Goal: Task Accomplishment & Management: Manage account settings

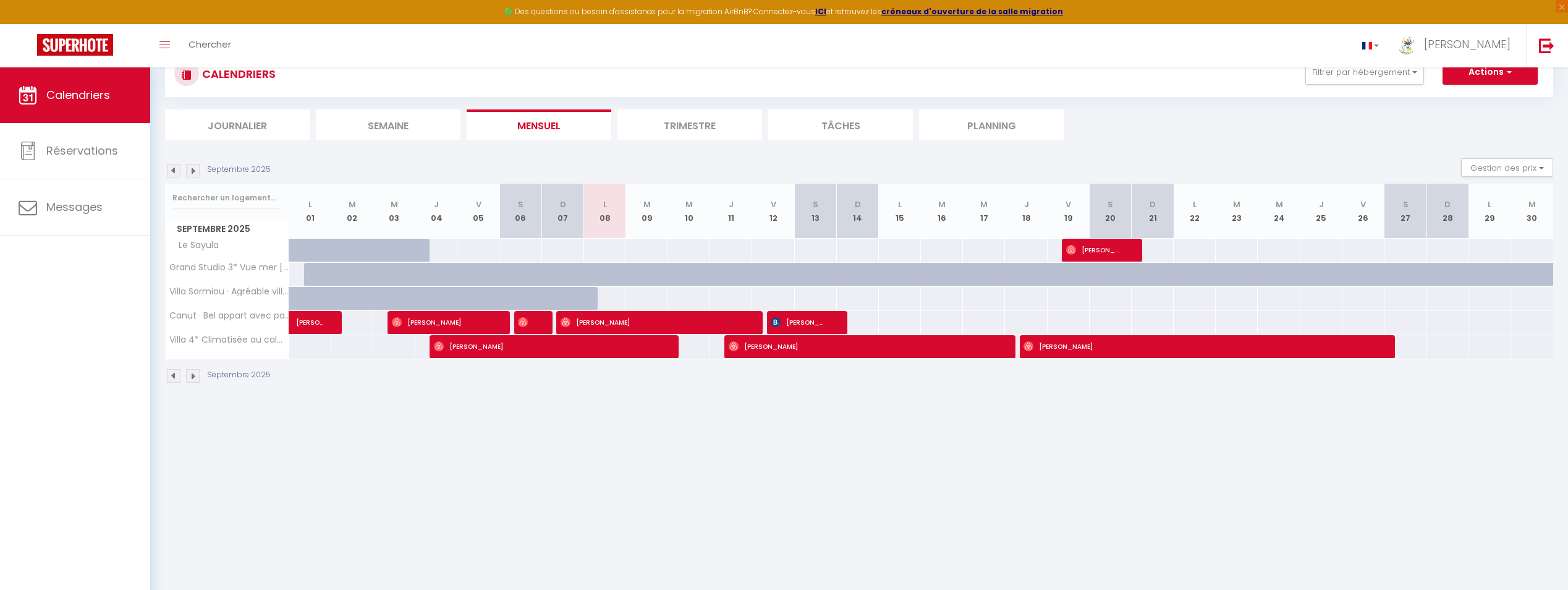
click at [170, 169] on img at bounding box center [174, 170] width 14 height 14
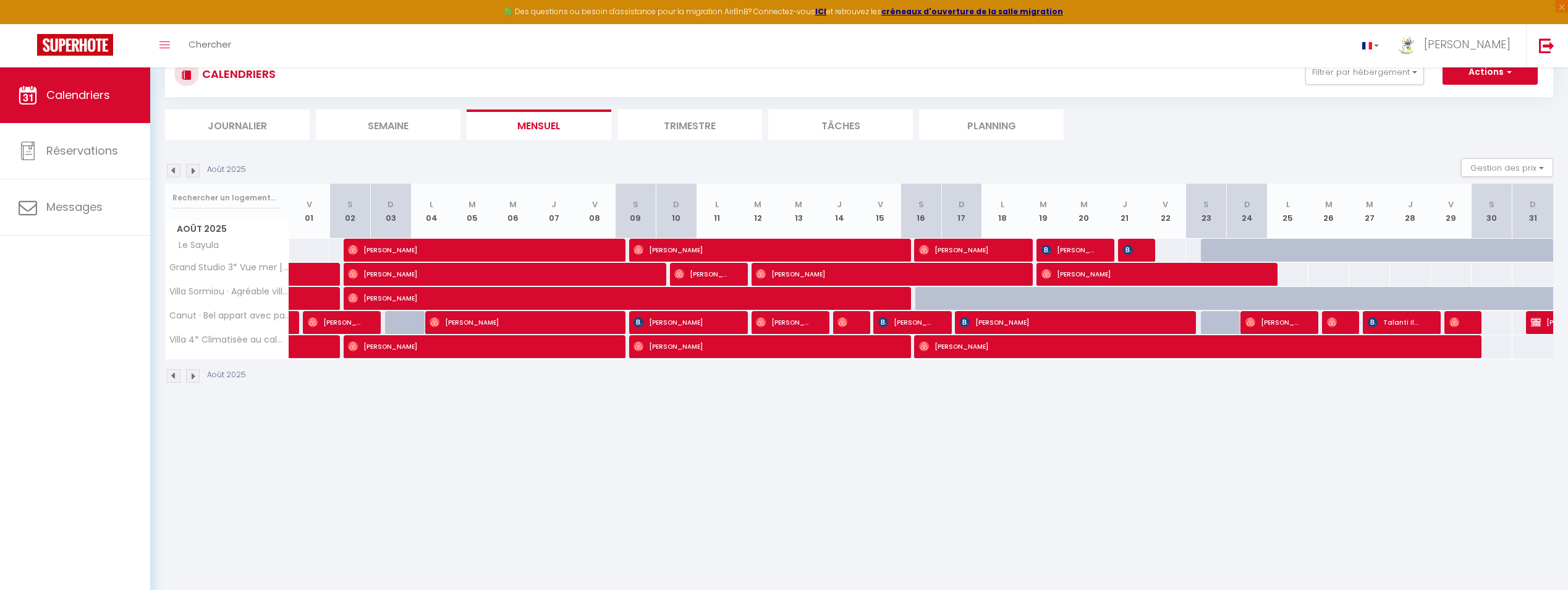
click at [194, 169] on img at bounding box center [193, 170] width 14 height 14
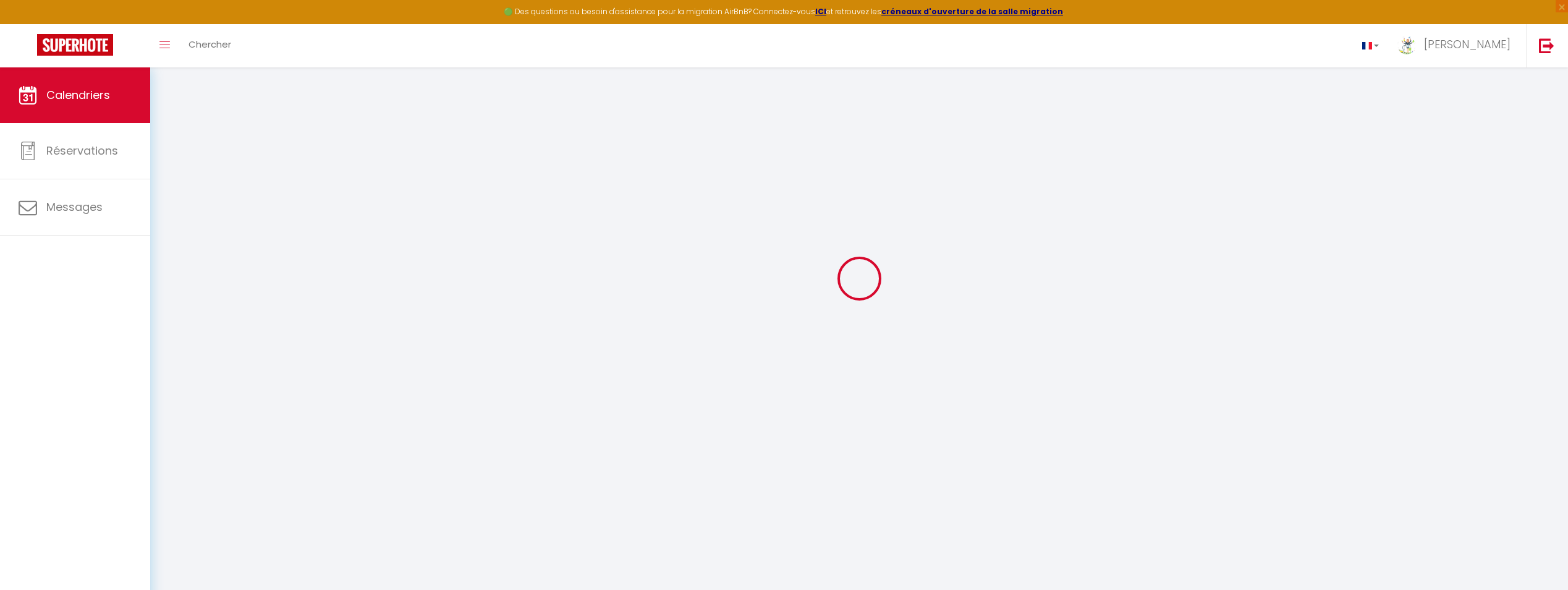
select select
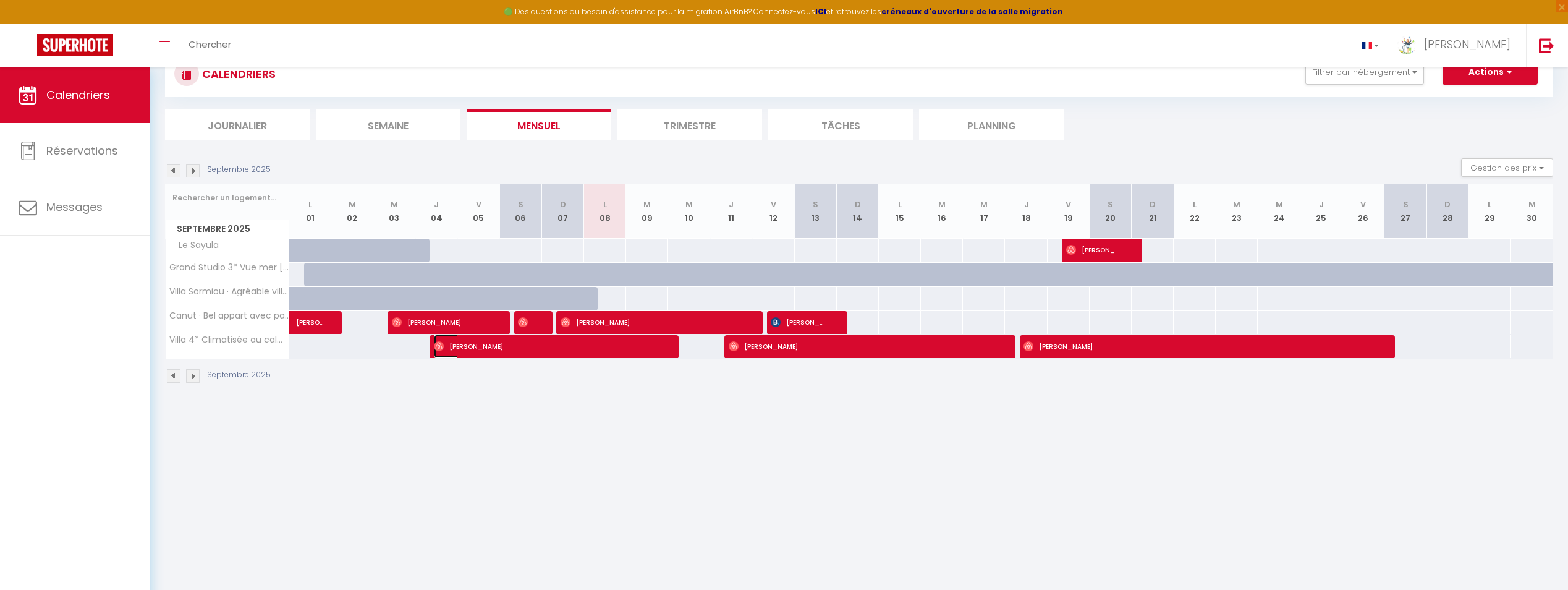
click at [471, 343] on span "[PERSON_NAME]" at bounding box center [546, 346] width 225 height 24
select select "OK"
select select "0"
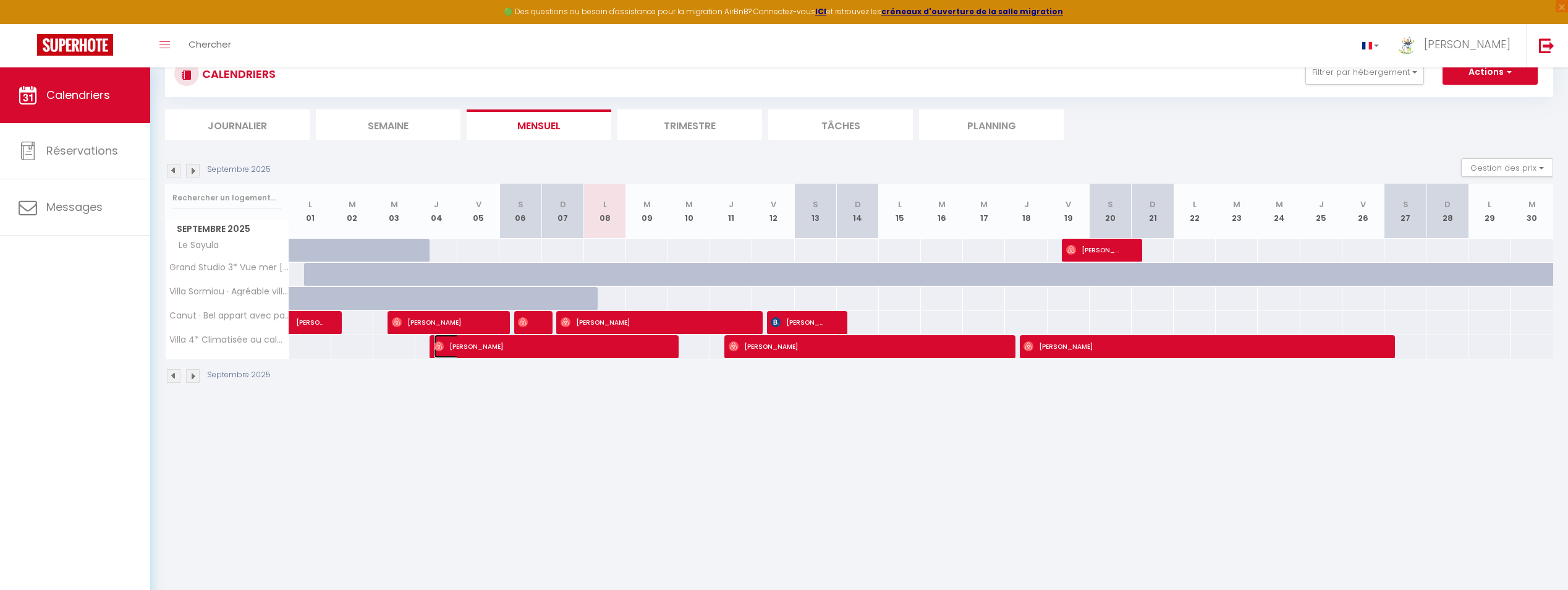
select select "1"
select select
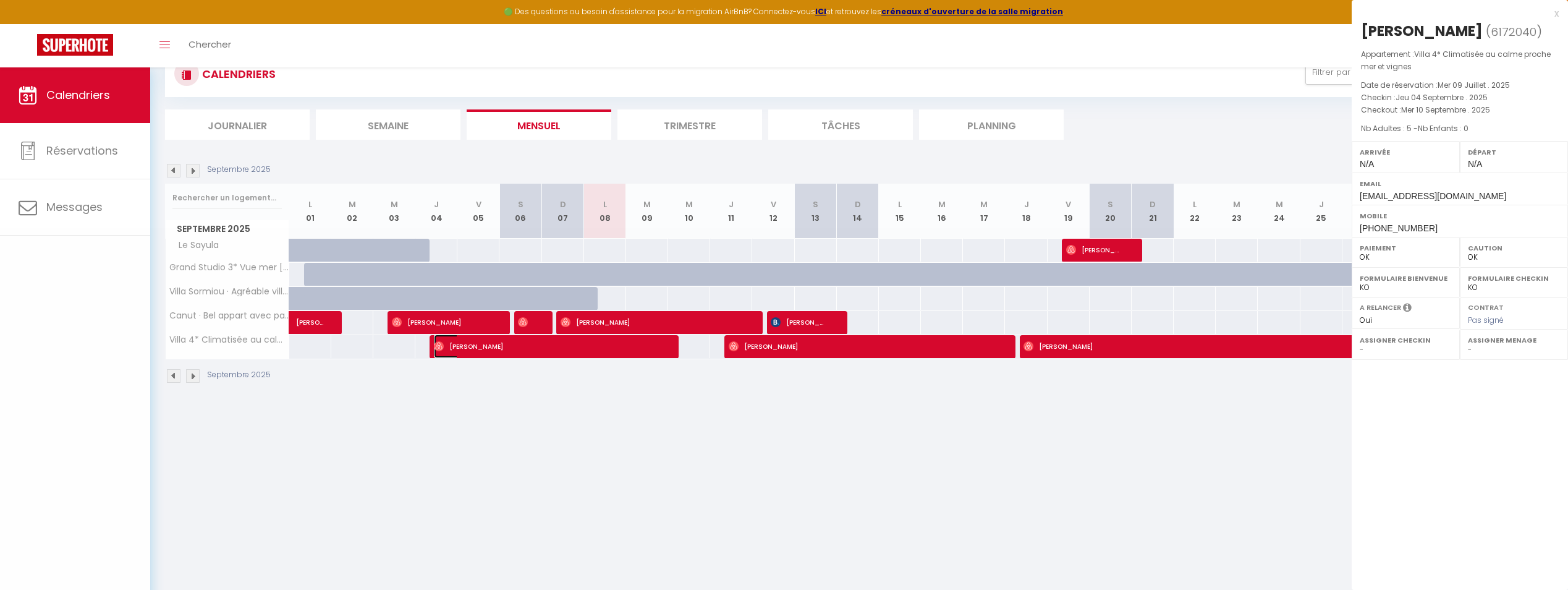
select select "13034"
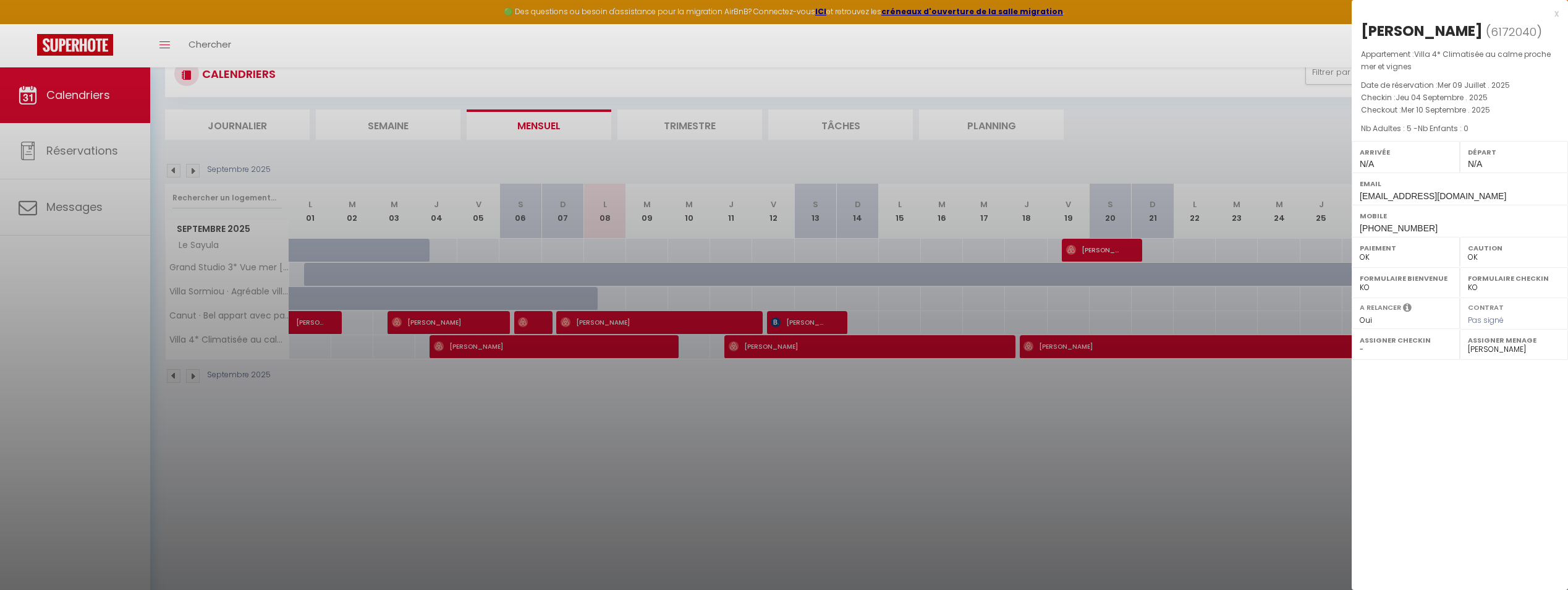
click at [478, 347] on div at bounding box center [784, 295] width 1568 height 590
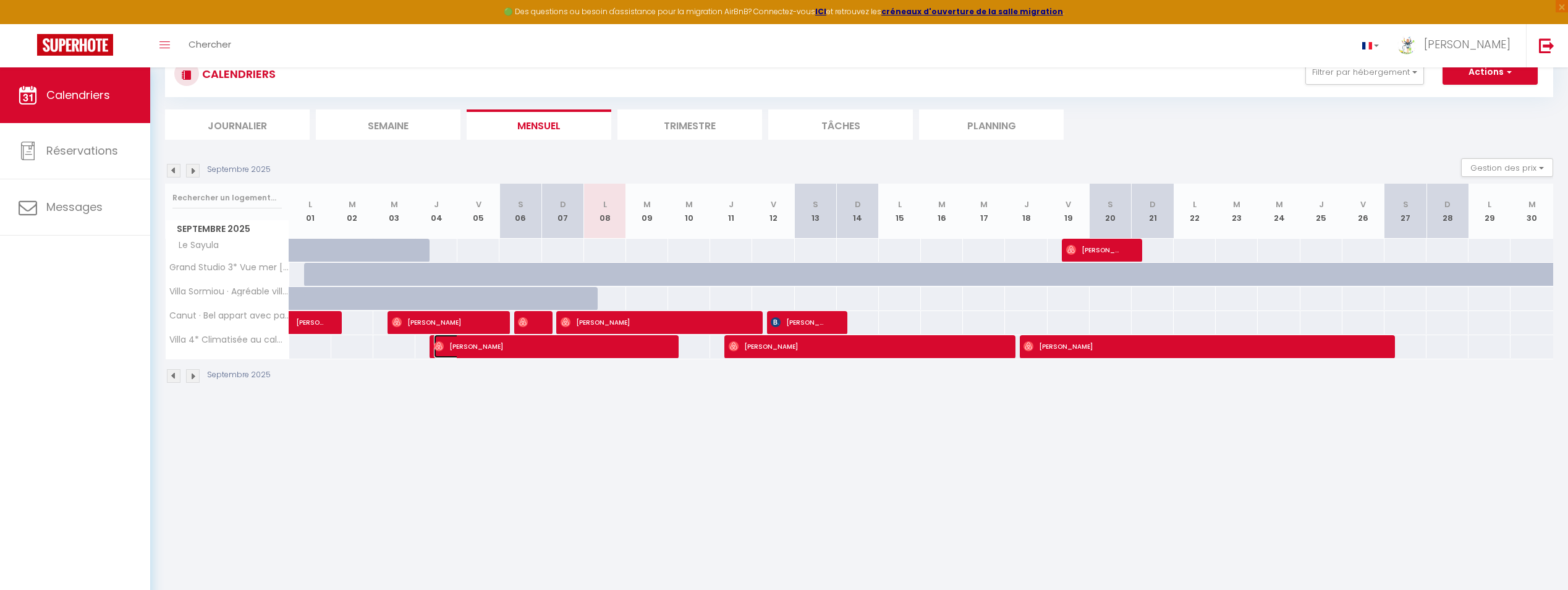
drag, startPoint x: 478, startPoint y: 347, endPoint x: 455, endPoint y: 343, distance: 23.3
click at [455, 343] on span "[PERSON_NAME]" at bounding box center [546, 346] width 225 height 24
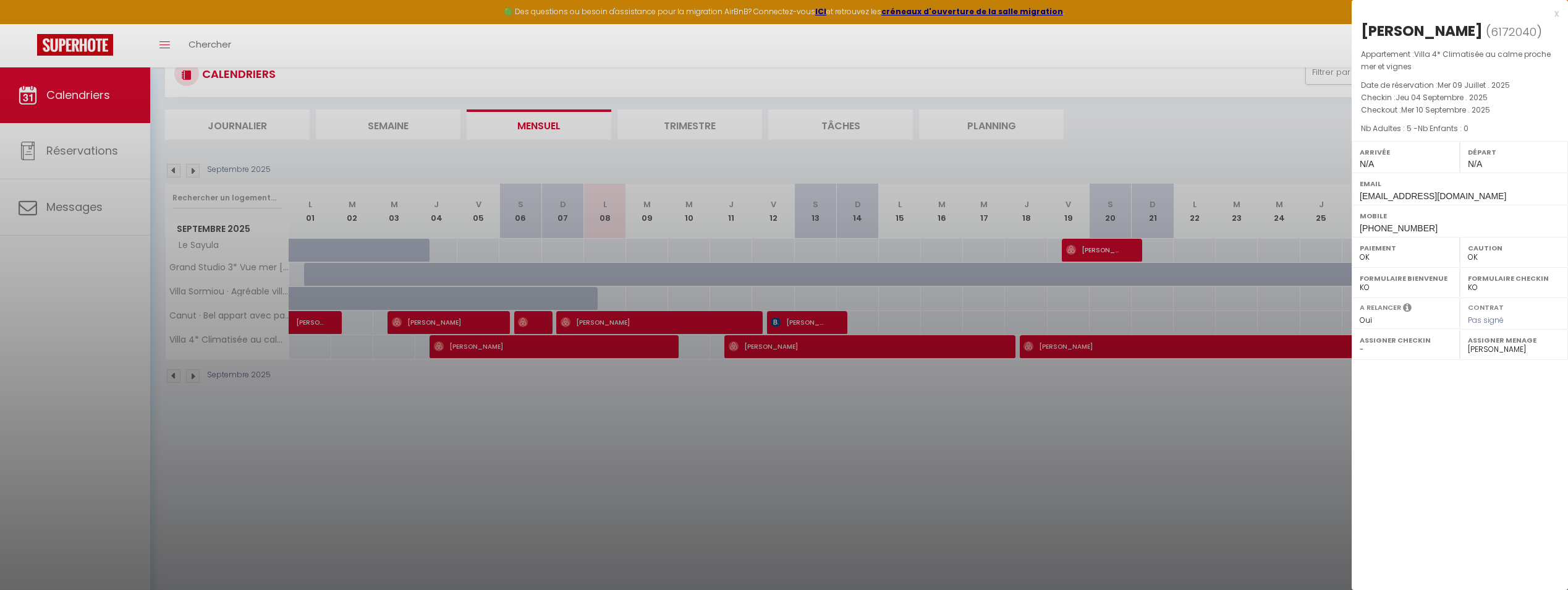
drag, startPoint x: 455, startPoint y: 343, endPoint x: 246, endPoint y: 340, distance: 209.0
click at [246, 340] on div at bounding box center [784, 295] width 1568 height 590
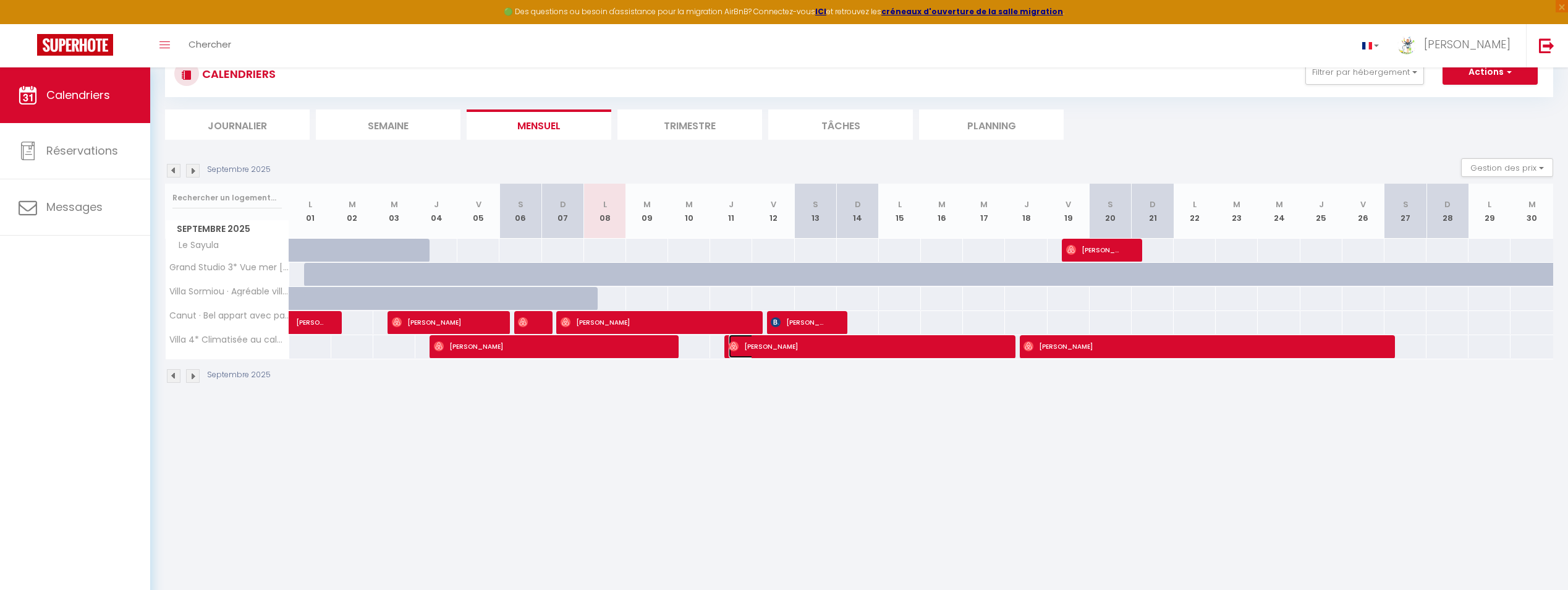
click at [741, 350] on span "[PERSON_NAME]" at bounding box center [862, 346] width 267 height 24
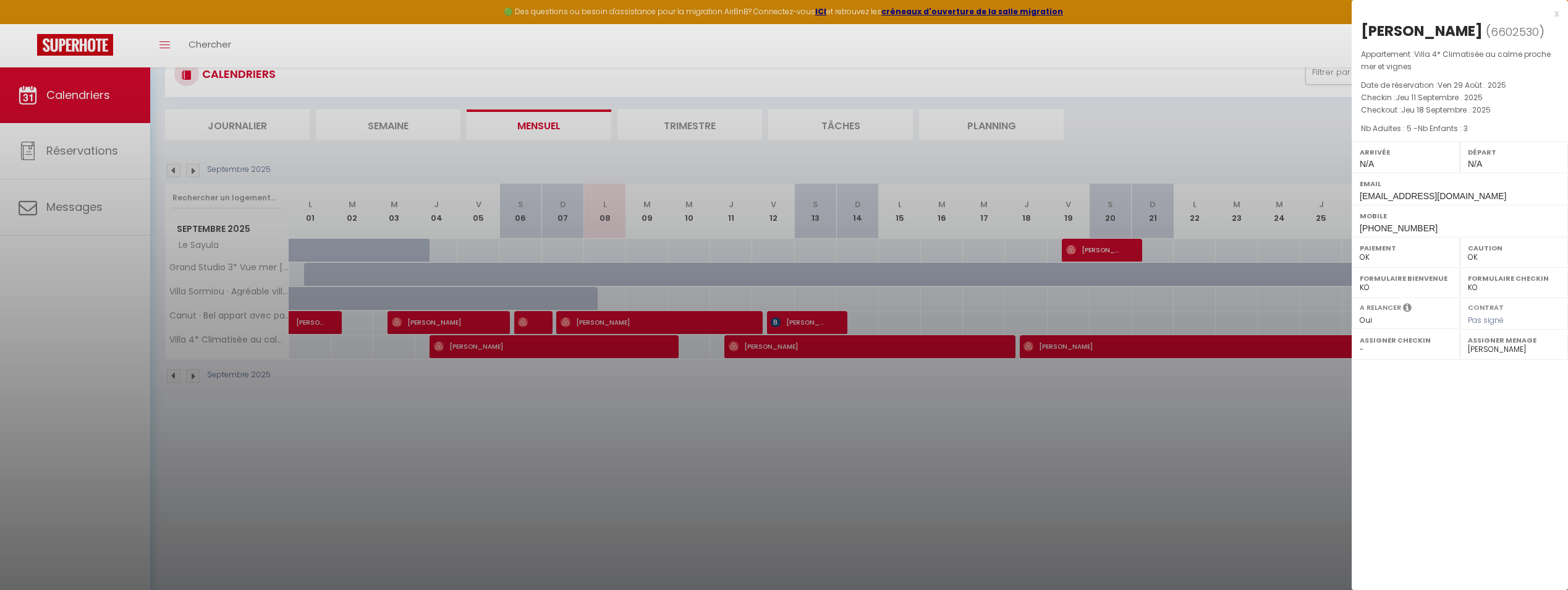
click at [1491, 35] on span "6602530" at bounding box center [1514, 32] width 48 height 16
click at [1474, 105] on span "Jeu 18 Septembre . 2025" at bounding box center [1446, 109] width 90 height 10
click at [1457, 143] on div "Arrivée N/A" at bounding box center [1405, 157] width 108 height 32
click at [1227, 344] on div at bounding box center [784, 295] width 1568 height 590
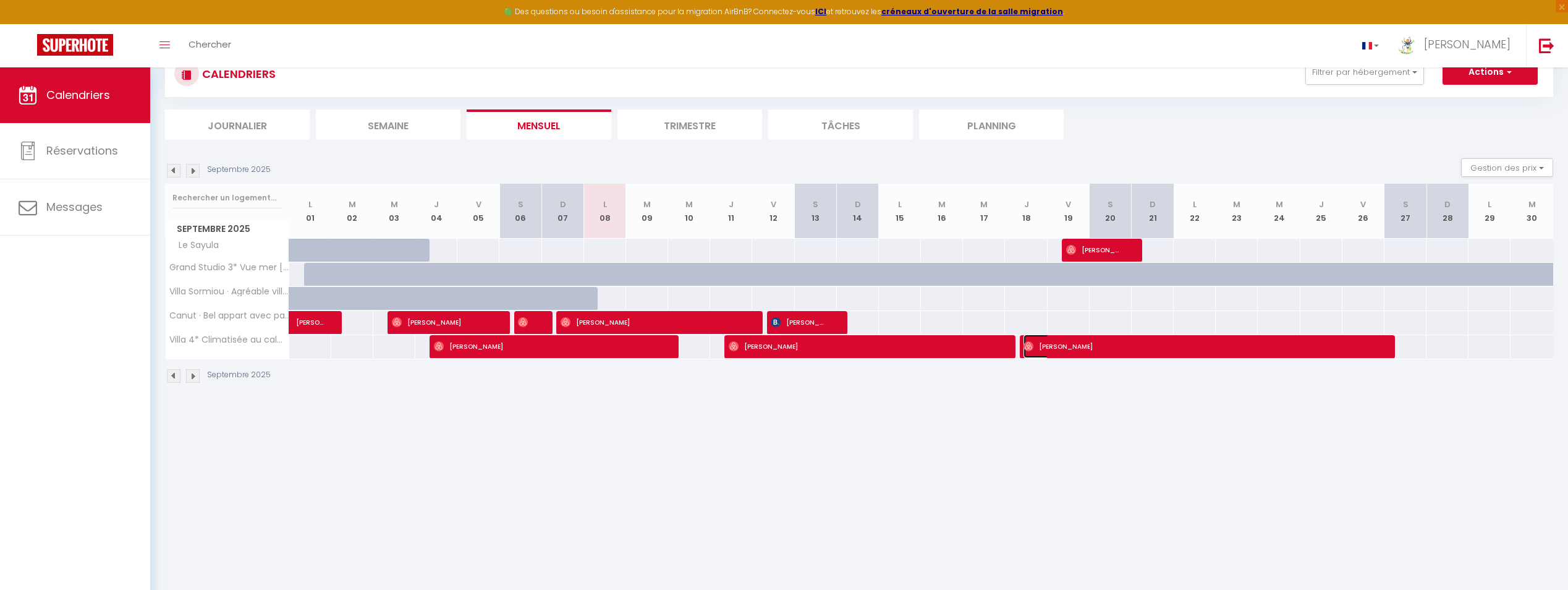
click at [1226, 339] on span "[PERSON_NAME]" at bounding box center [1198, 346] width 350 height 24
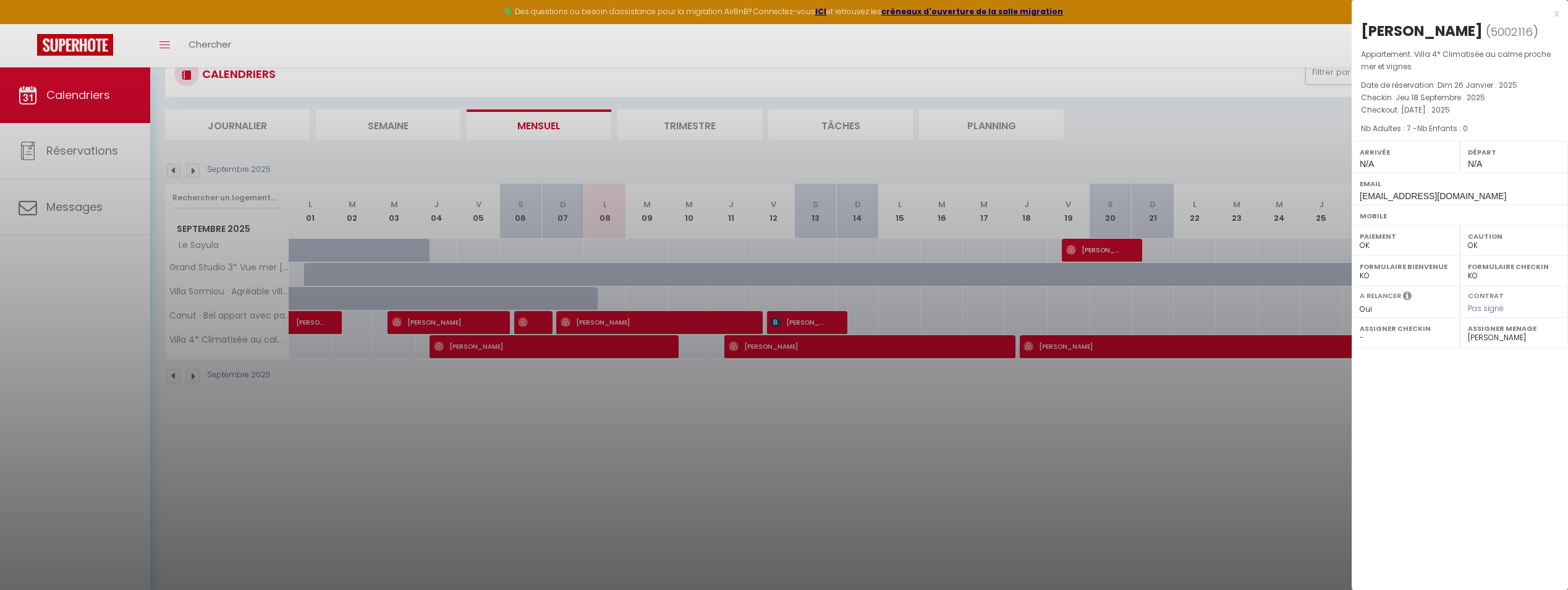
click at [1224, 339] on div at bounding box center [784, 295] width 1568 height 590
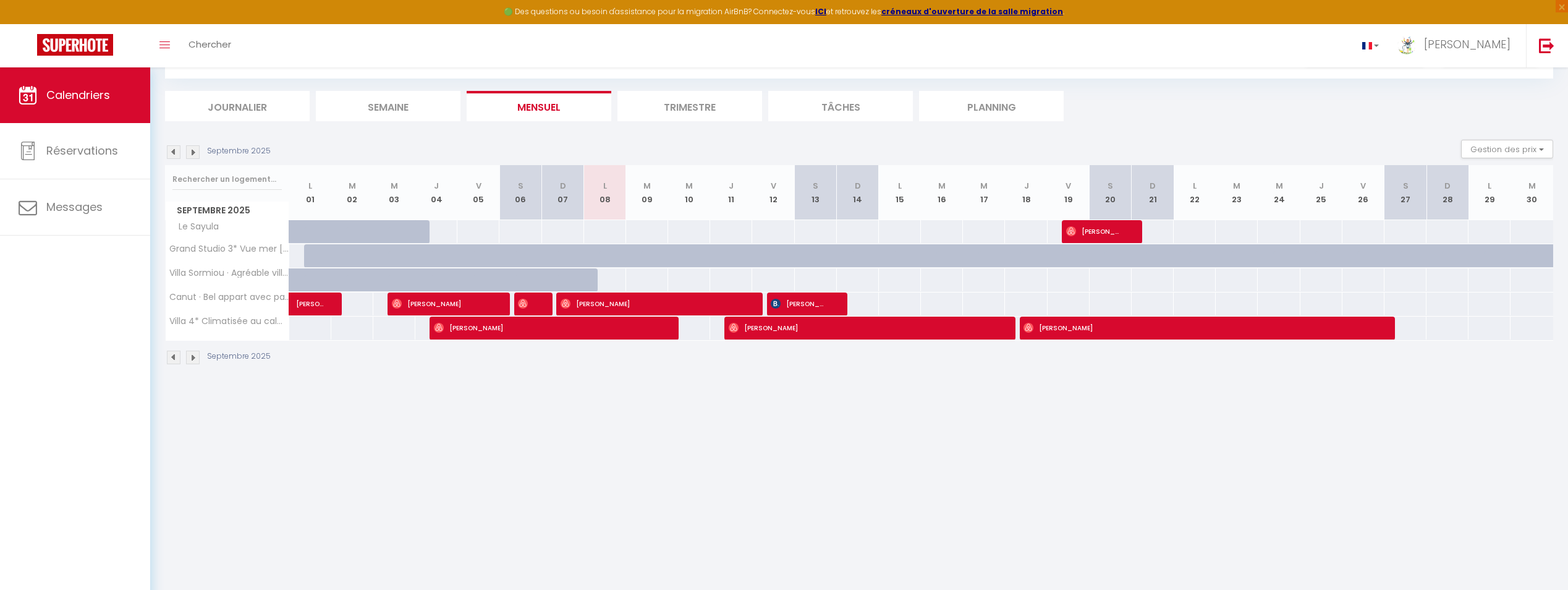
scroll to position [67, 0]
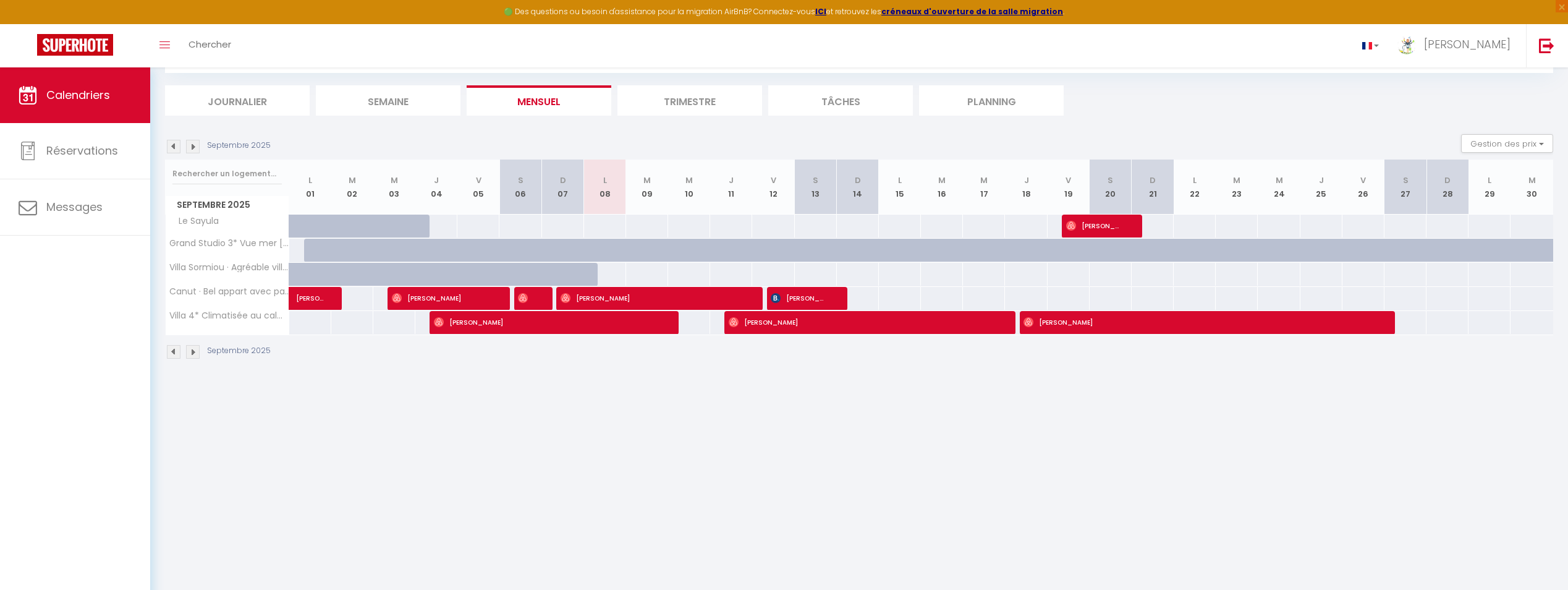
click at [250, 95] on li "Journalier" at bounding box center [237, 100] width 145 height 31
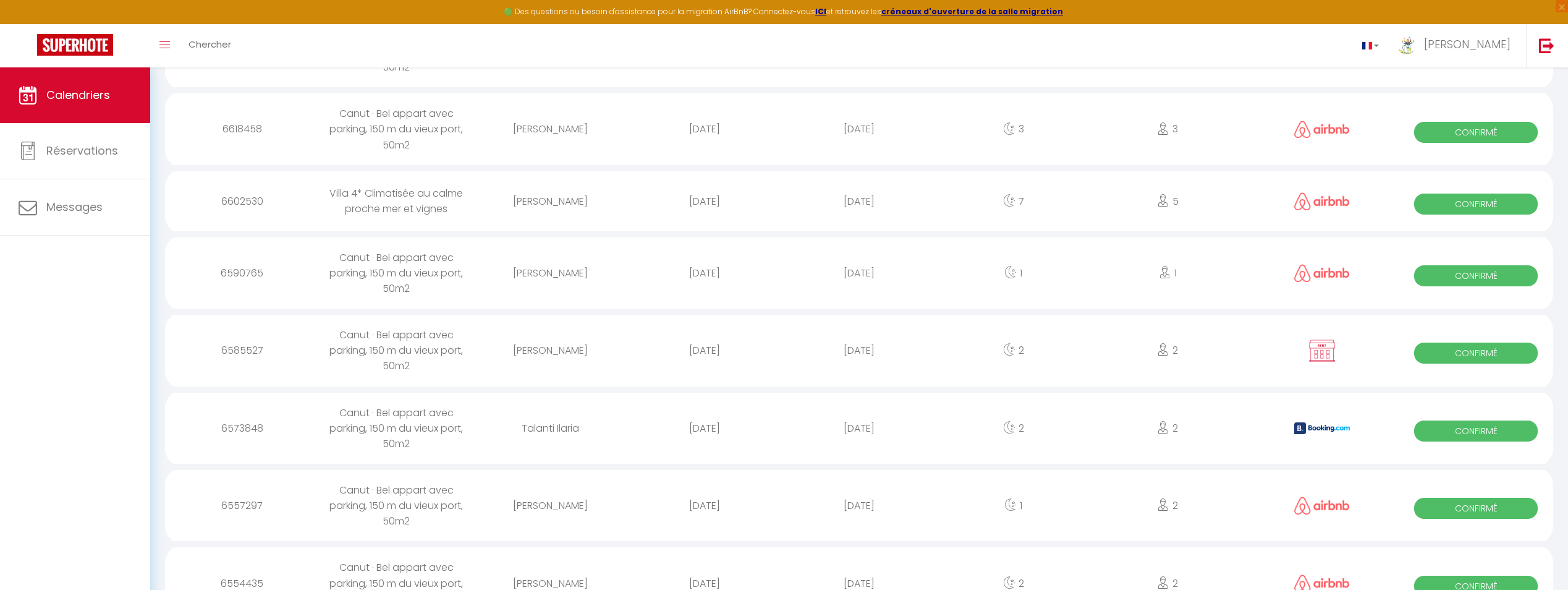
scroll to position [1364, 0]
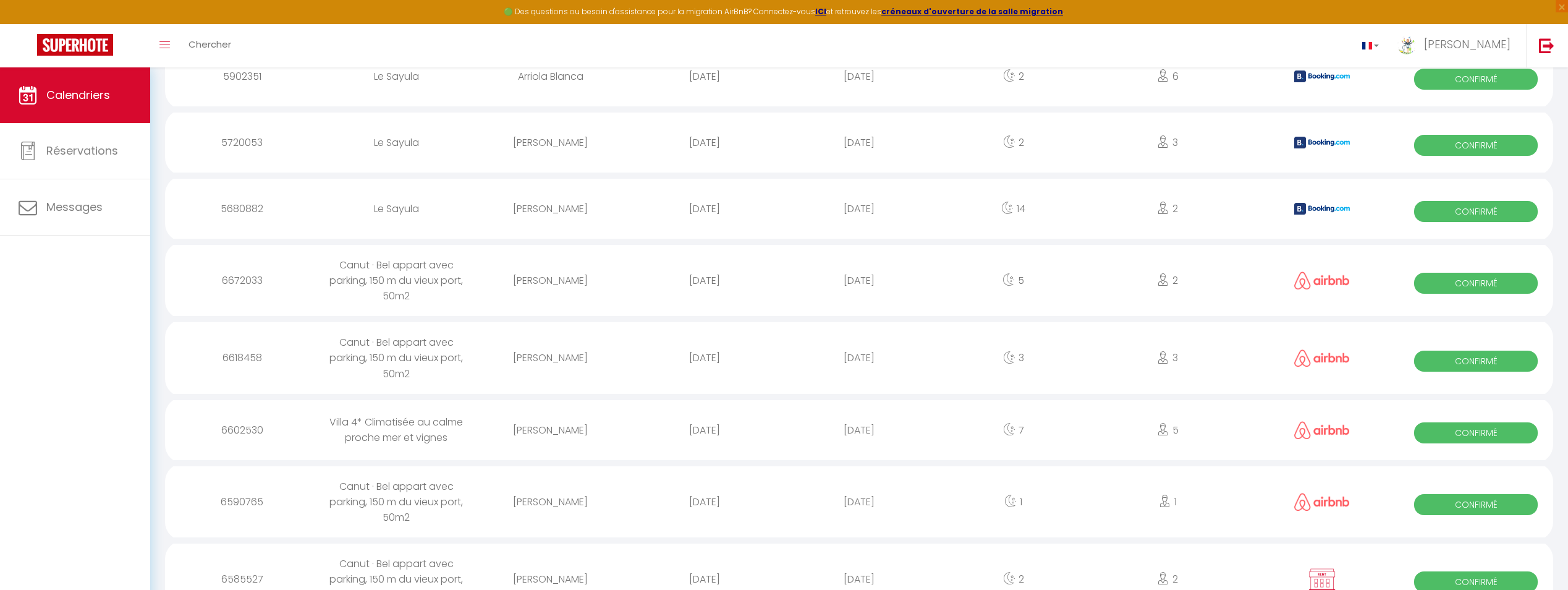
click at [1340, 140] on img at bounding box center [1322, 142] width 56 height 12
select select "0"
select select "1"
select select
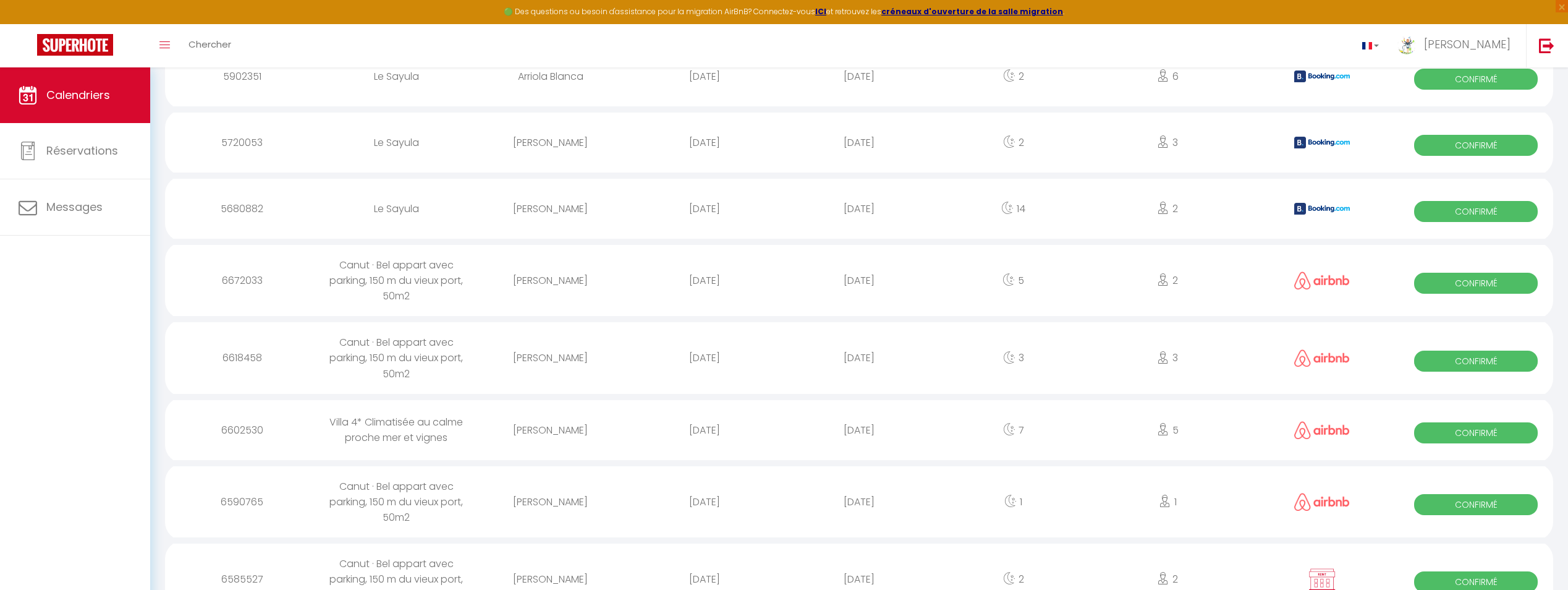
select select
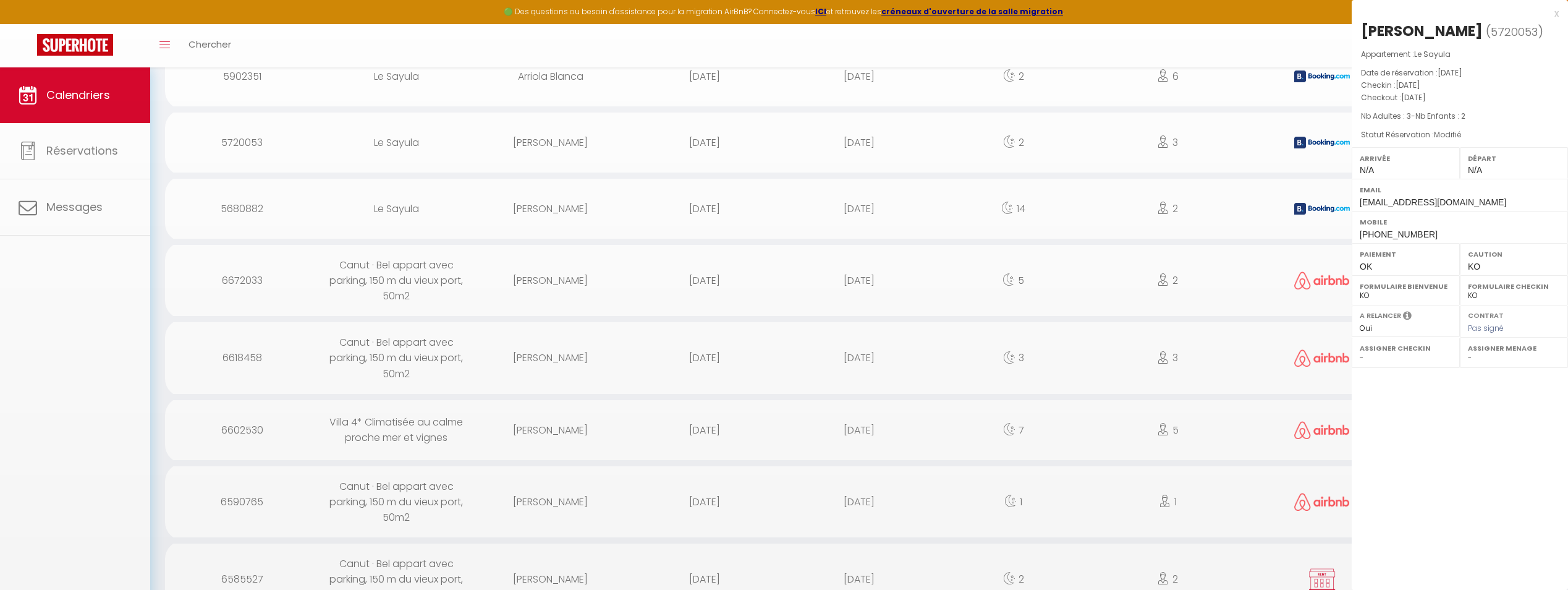
select select "13034"
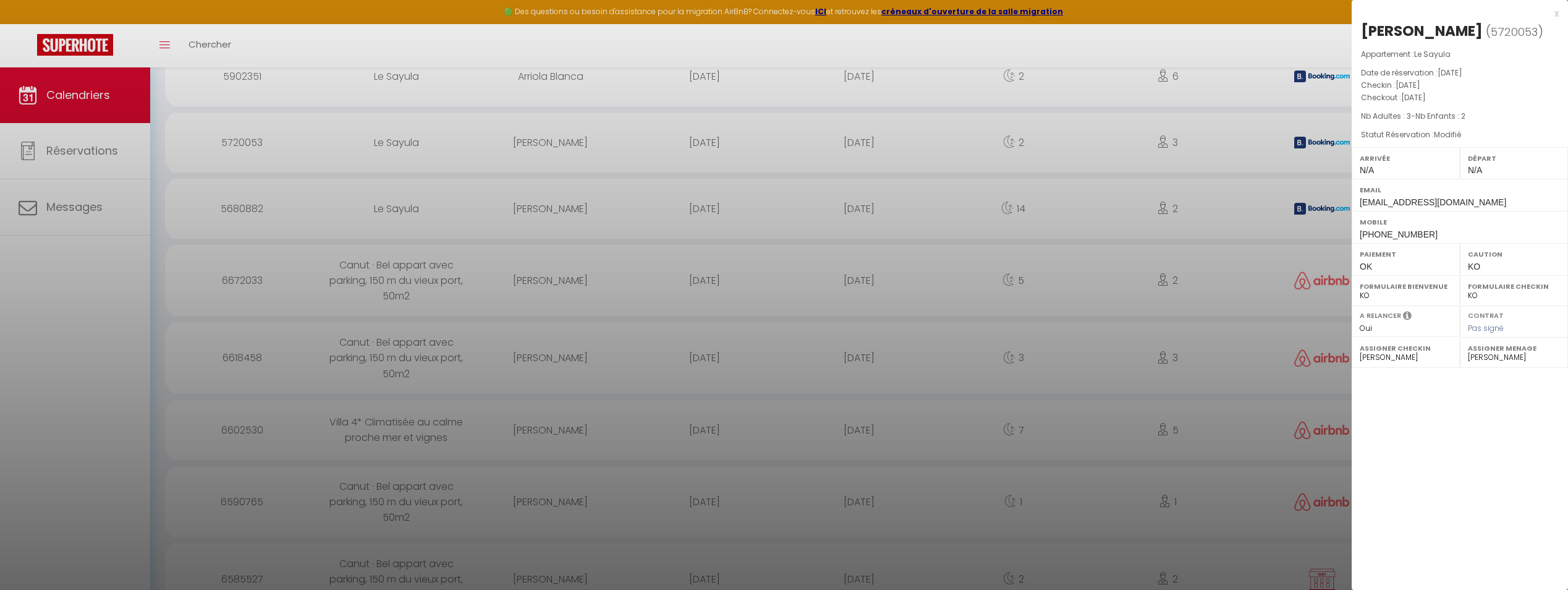
click at [1340, 140] on div at bounding box center [784, 295] width 1568 height 590
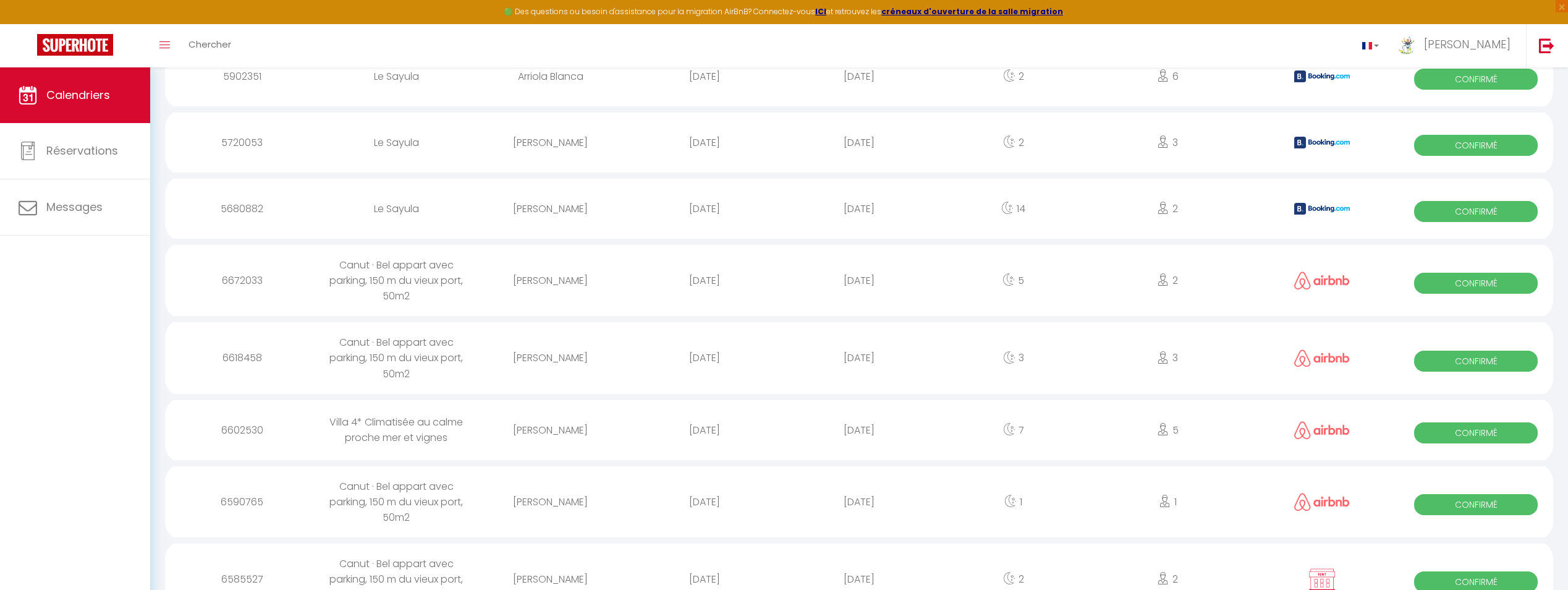
click at [1340, 140] on img at bounding box center [1322, 142] width 56 height 12
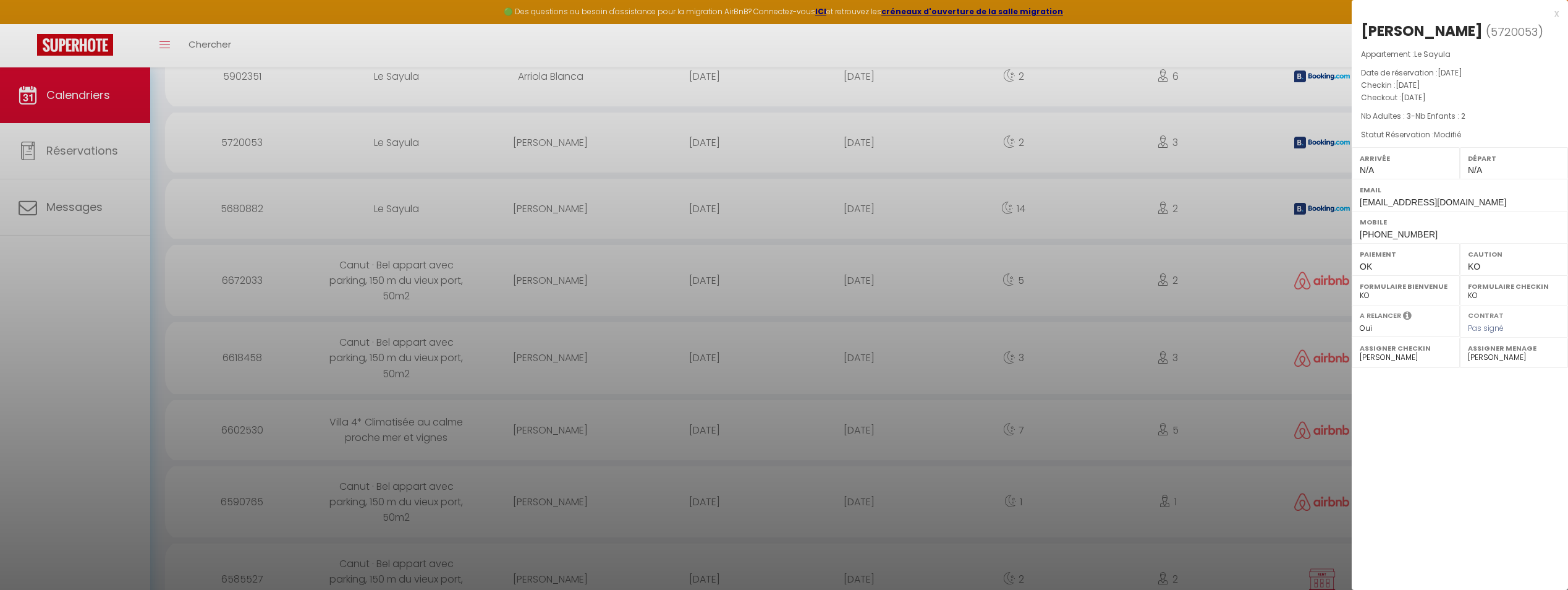
click at [1340, 140] on div at bounding box center [784, 295] width 1568 height 590
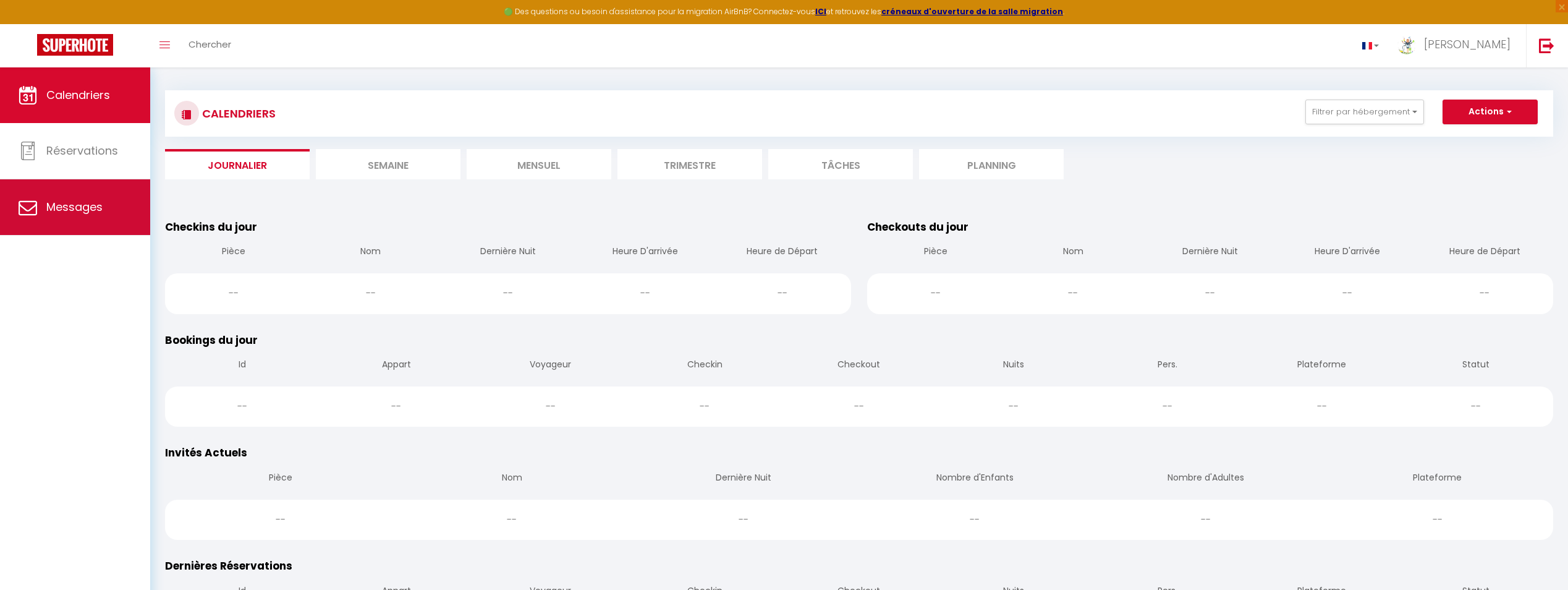
scroll to position [0, 0]
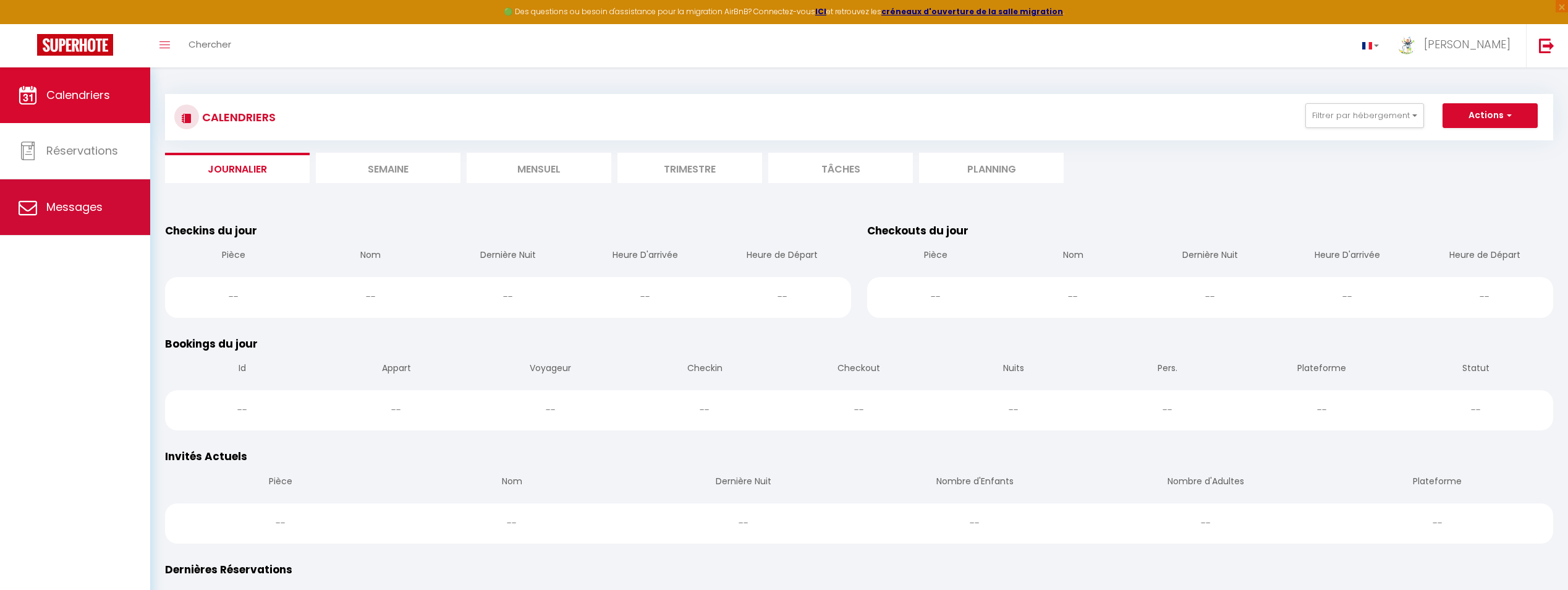
click at [66, 200] on span "Messages" at bounding box center [74, 206] width 56 height 16
select select "message"
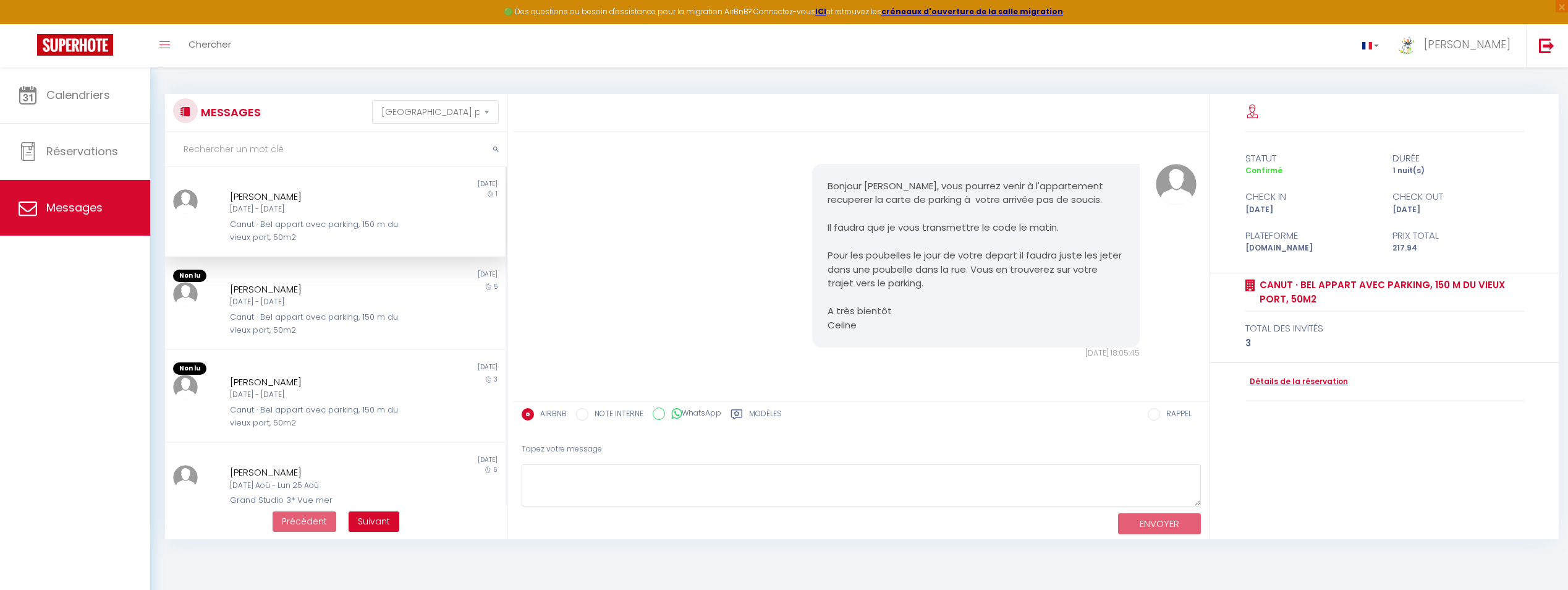
click at [444, 206] on div "1" at bounding box center [463, 217] width 85 height 54
click at [429, 286] on div "5" at bounding box center [463, 309] width 85 height 54
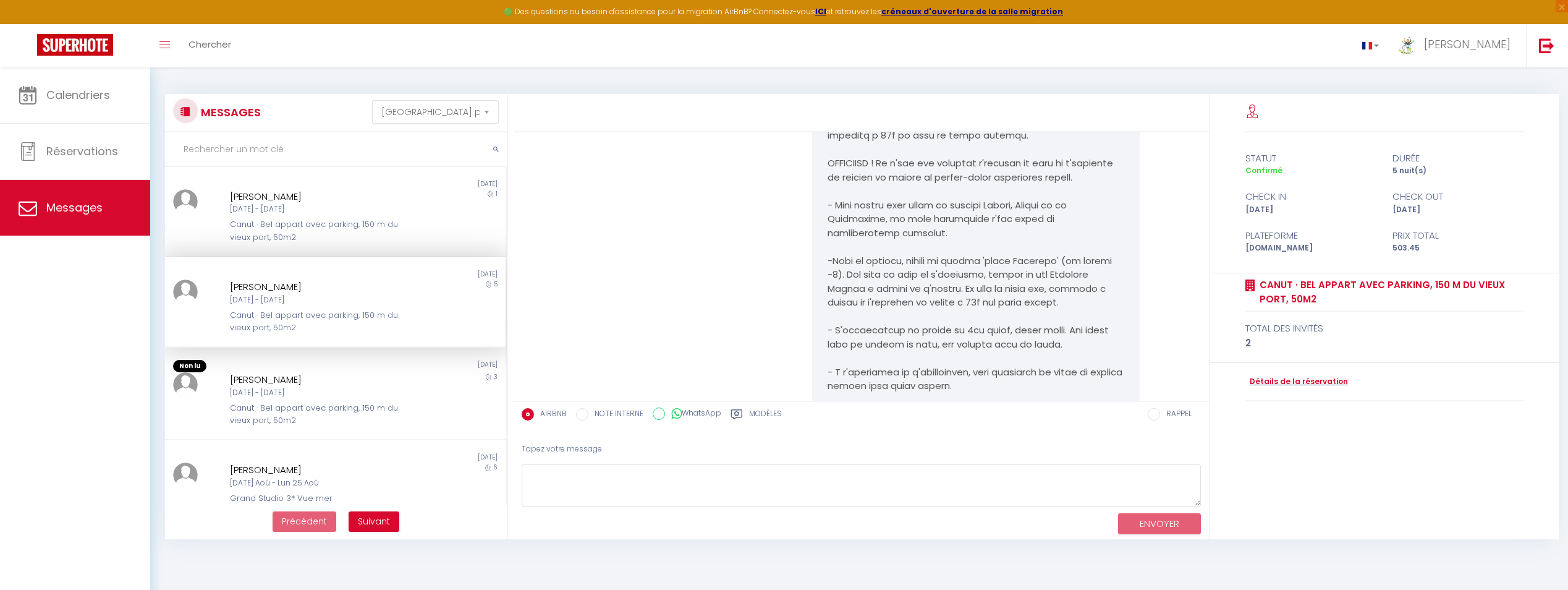
scroll to position [2057, 0]
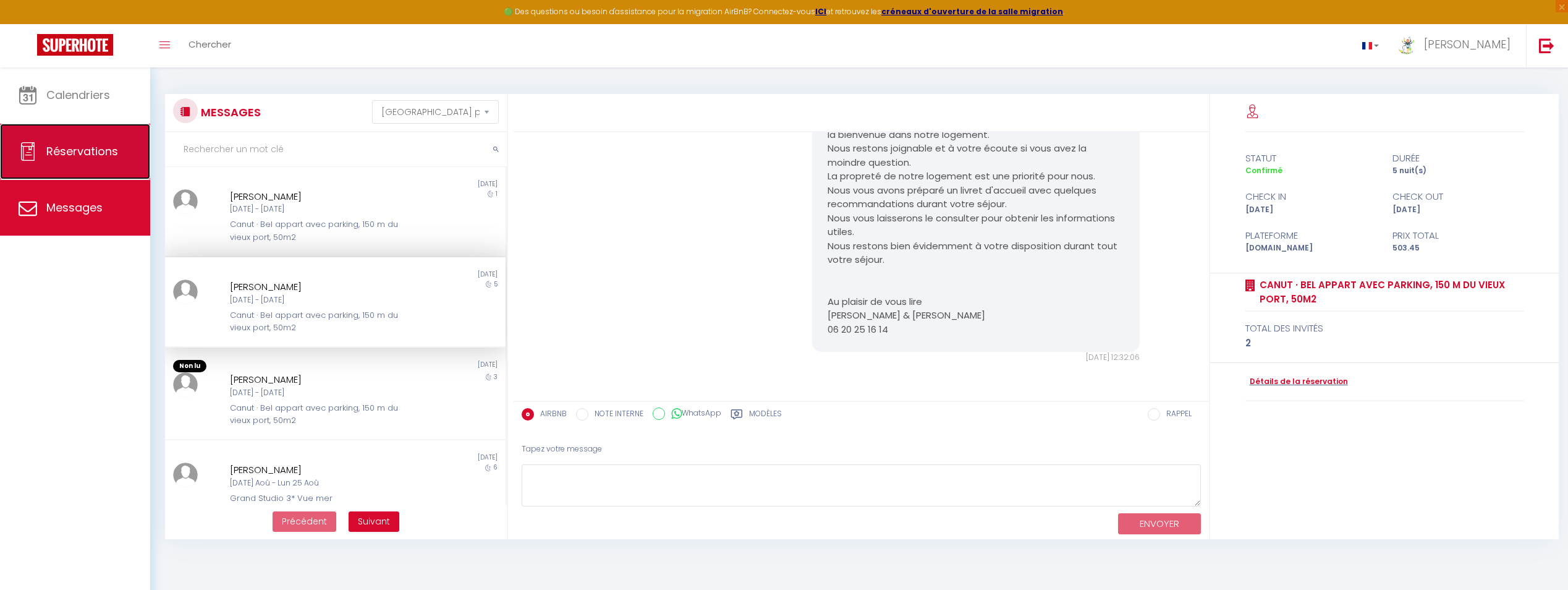
click at [133, 152] on link "Réservations" at bounding box center [75, 151] width 150 height 56
select select "not_cancelled"
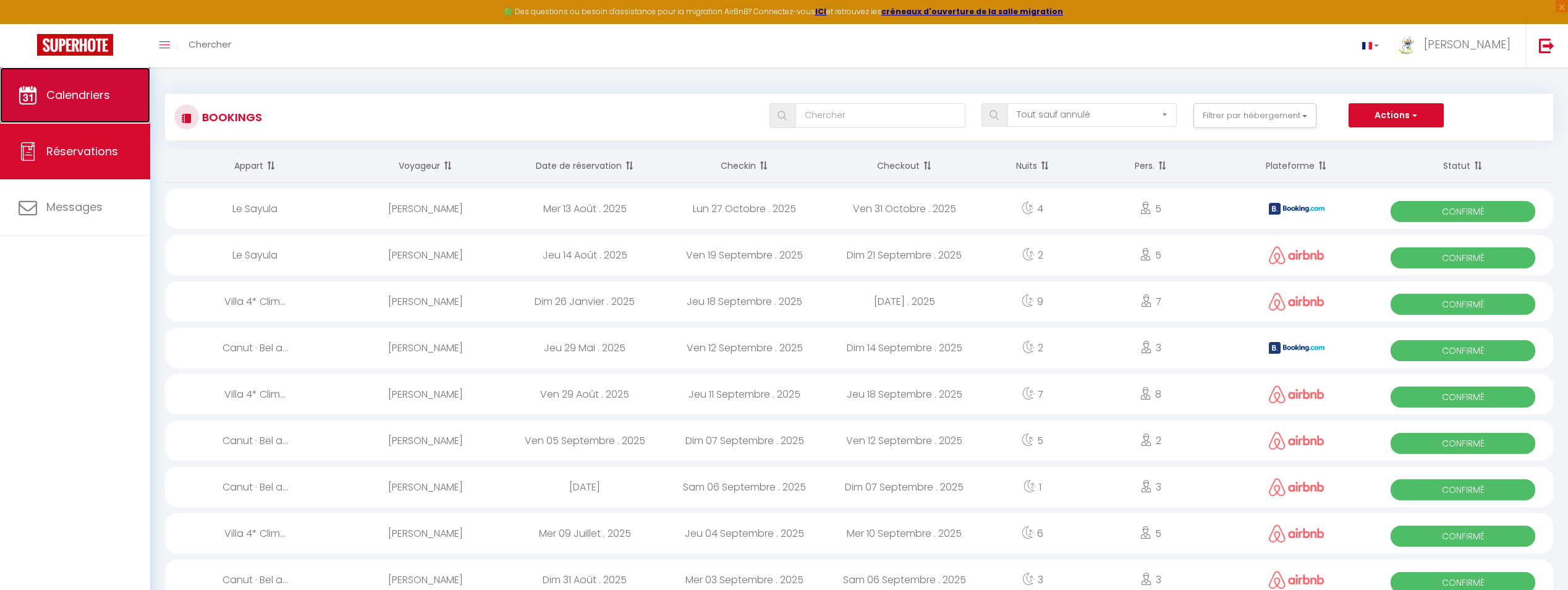
click at [125, 99] on link "Calendriers" at bounding box center [75, 95] width 150 height 56
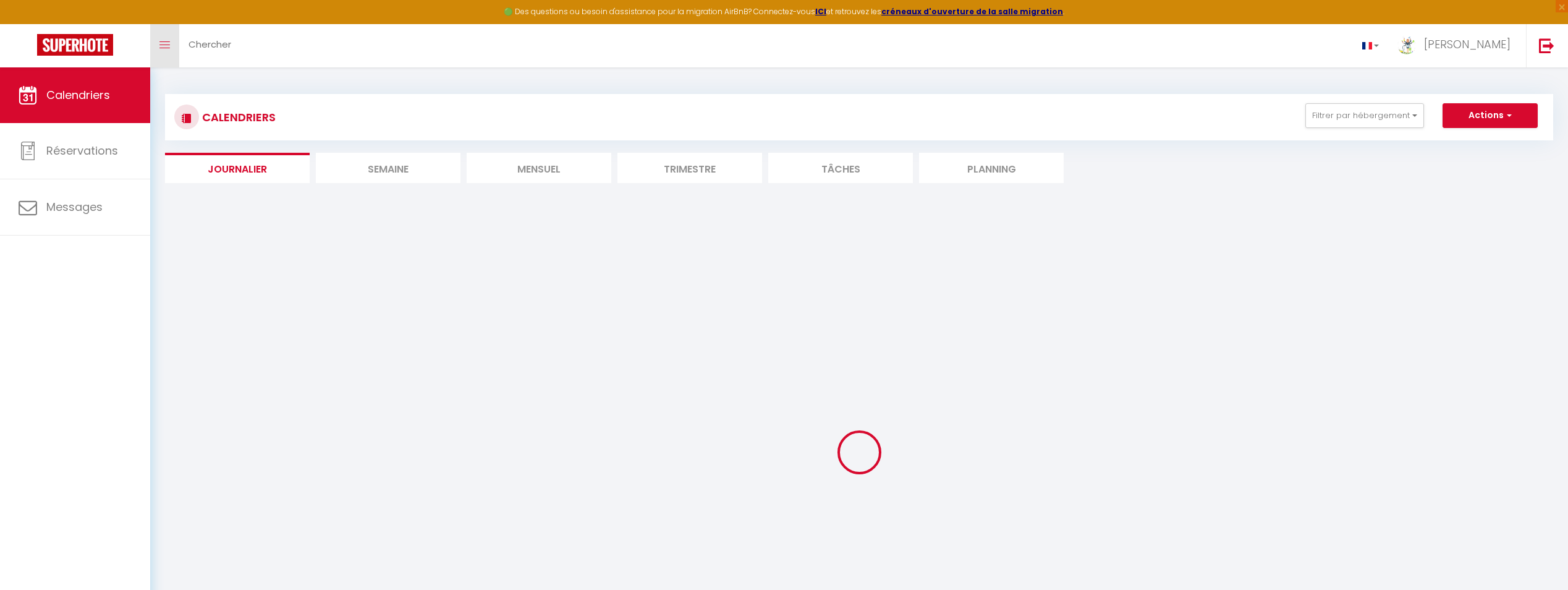
click at [161, 49] on link "Toggle menubar" at bounding box center [164, 46] width 29 height 43
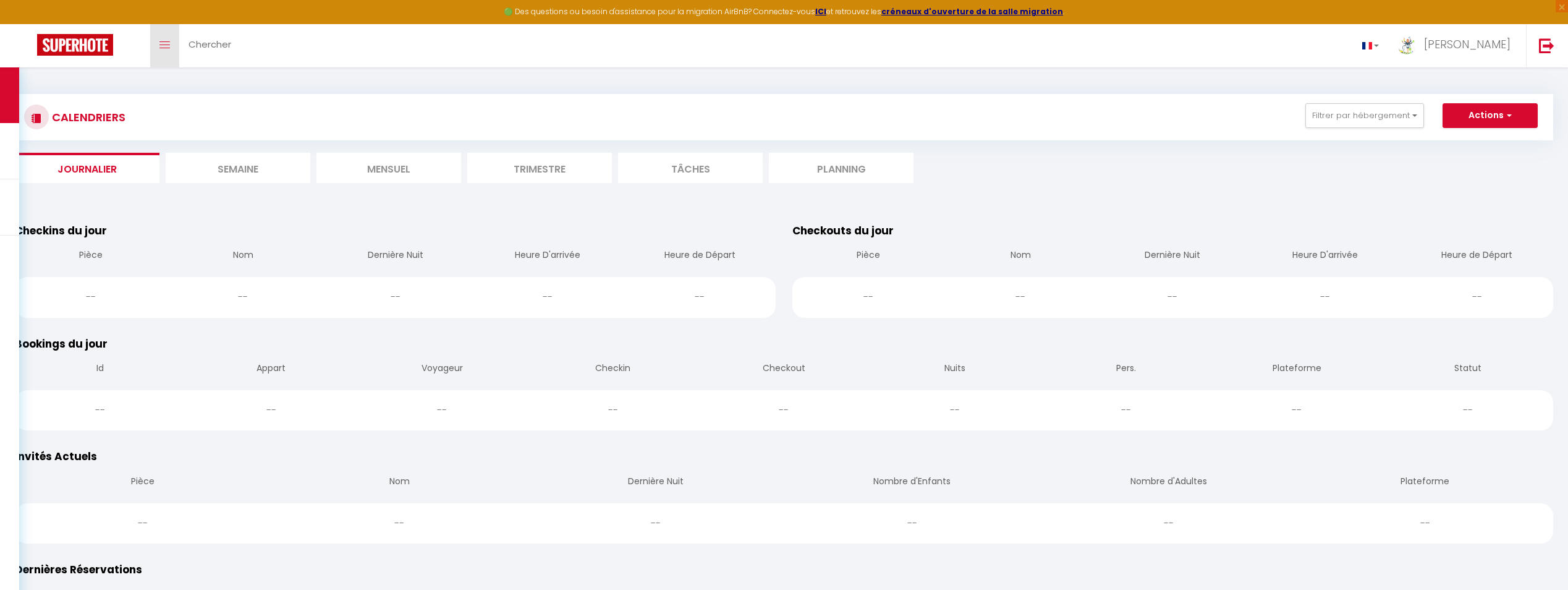
click at [161, 49] on link "Toggle menubar" at bounding box center [164, 46] width 29 height 43
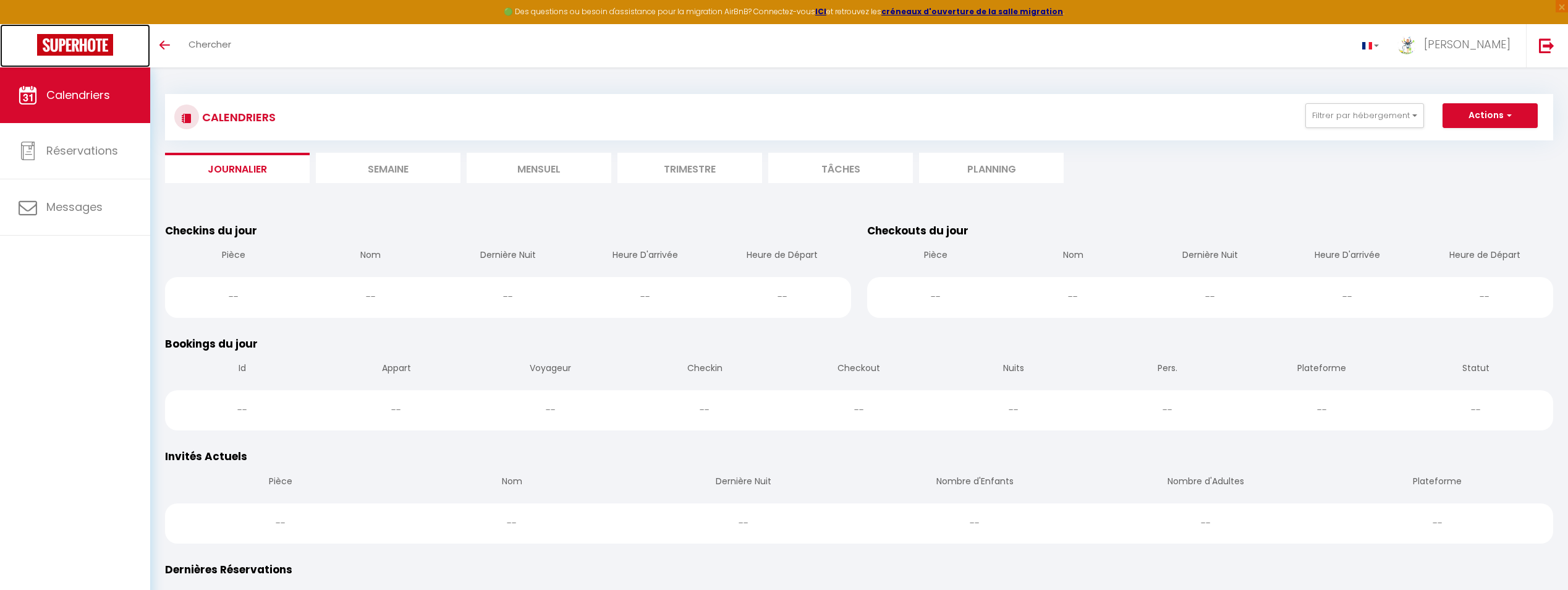
click at [59, 41] on img at bounding box center [75, 45] width 76 height 22
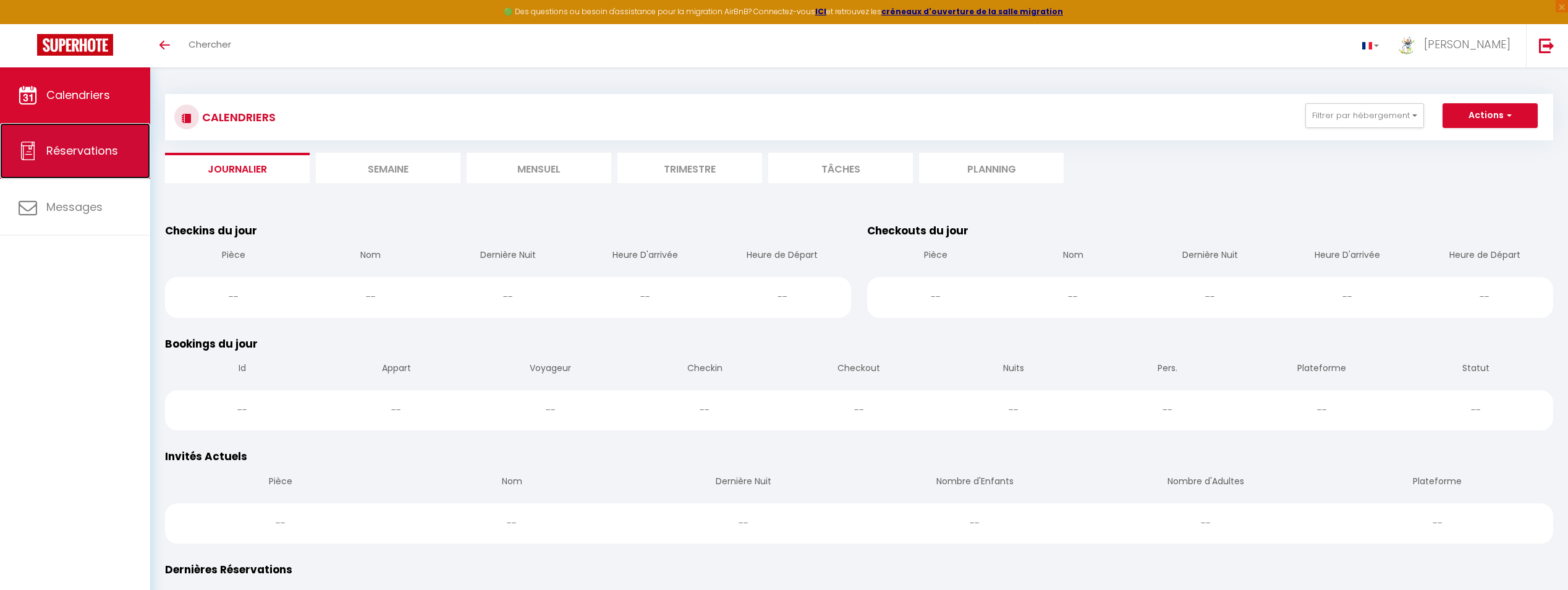
click at [113, 139] on link "Réservations" at bounding box center [75, 151] width 150 height 56
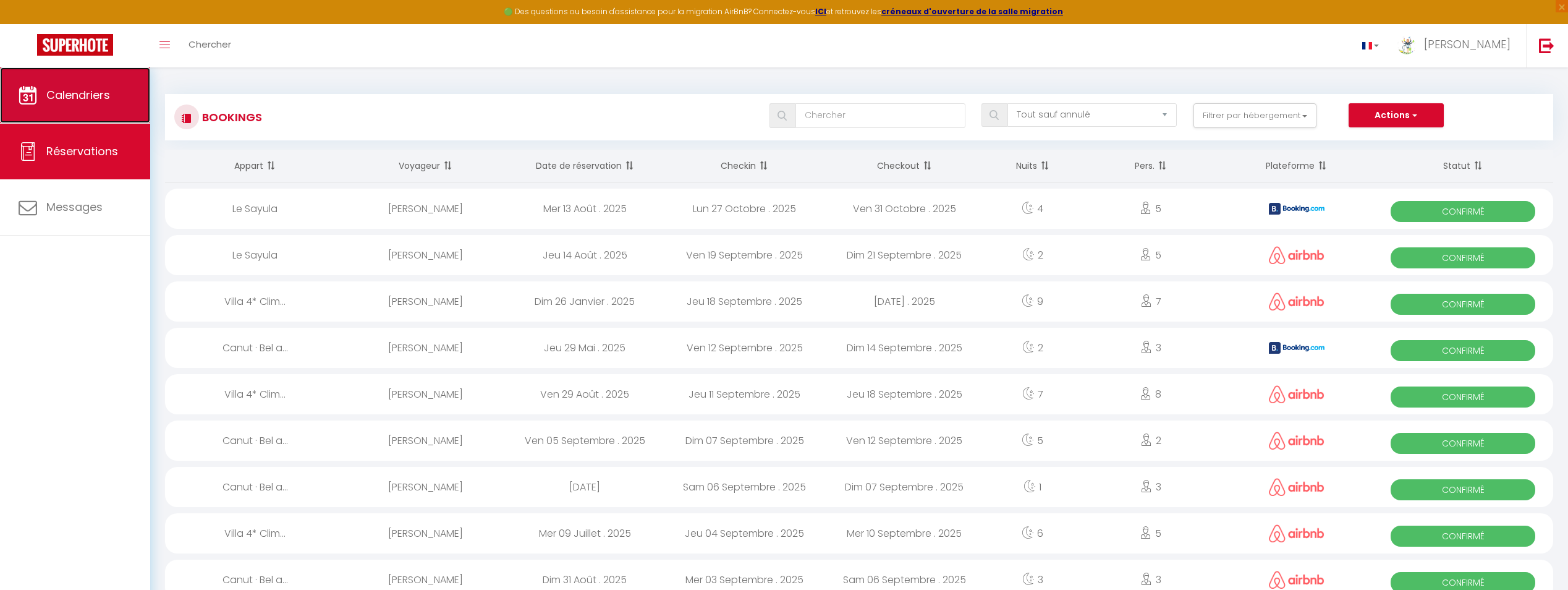
click at [69, 114] on link "Calendriers" at bounding box center [75, 95] width 150 height 56
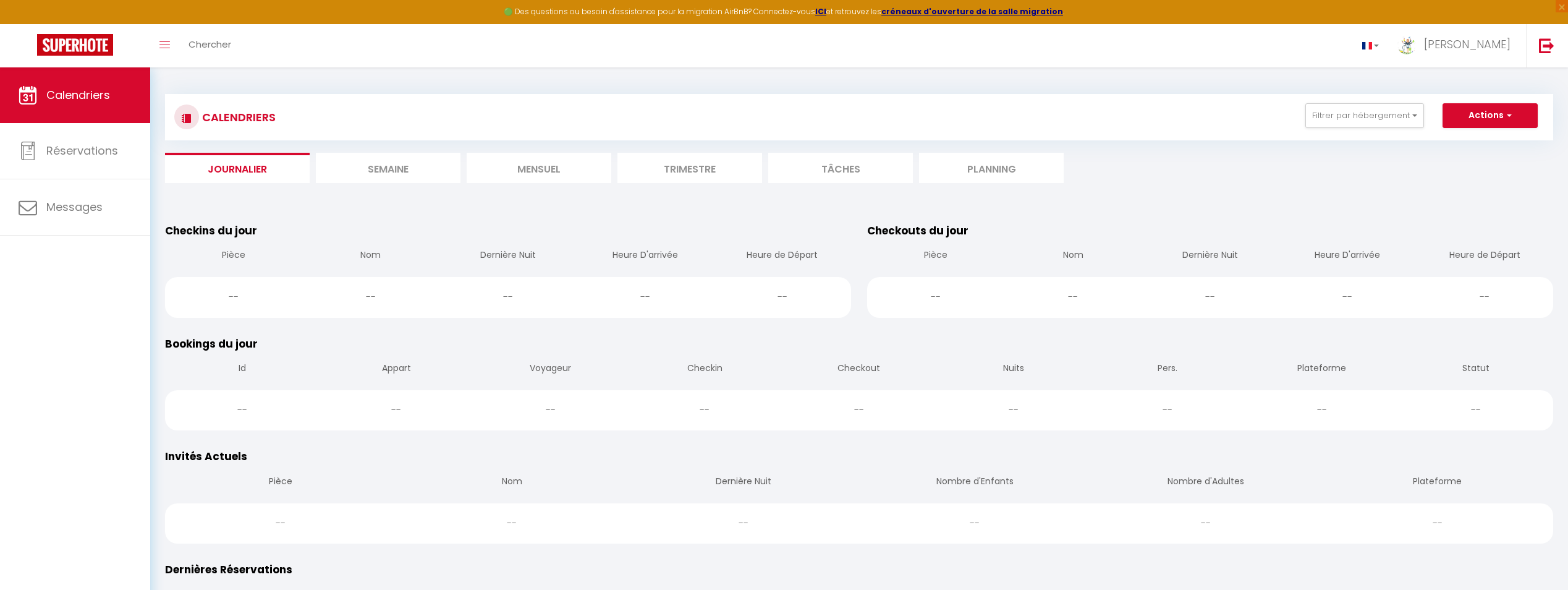
click at [426, 168] on li "Semaine" at bounding box center [387, 168] width 145 height 31
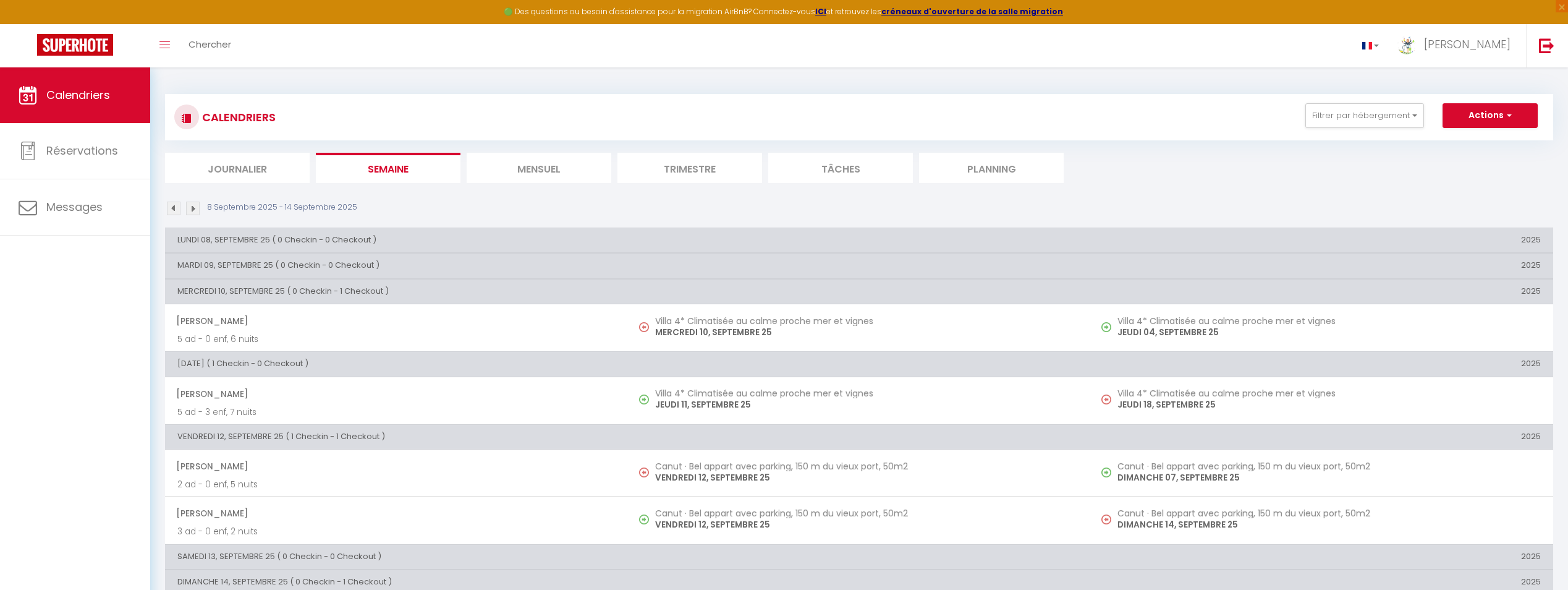
click at [499, 165] on li "Mensuel" at bounding box center [539, 168] width 145 height 31
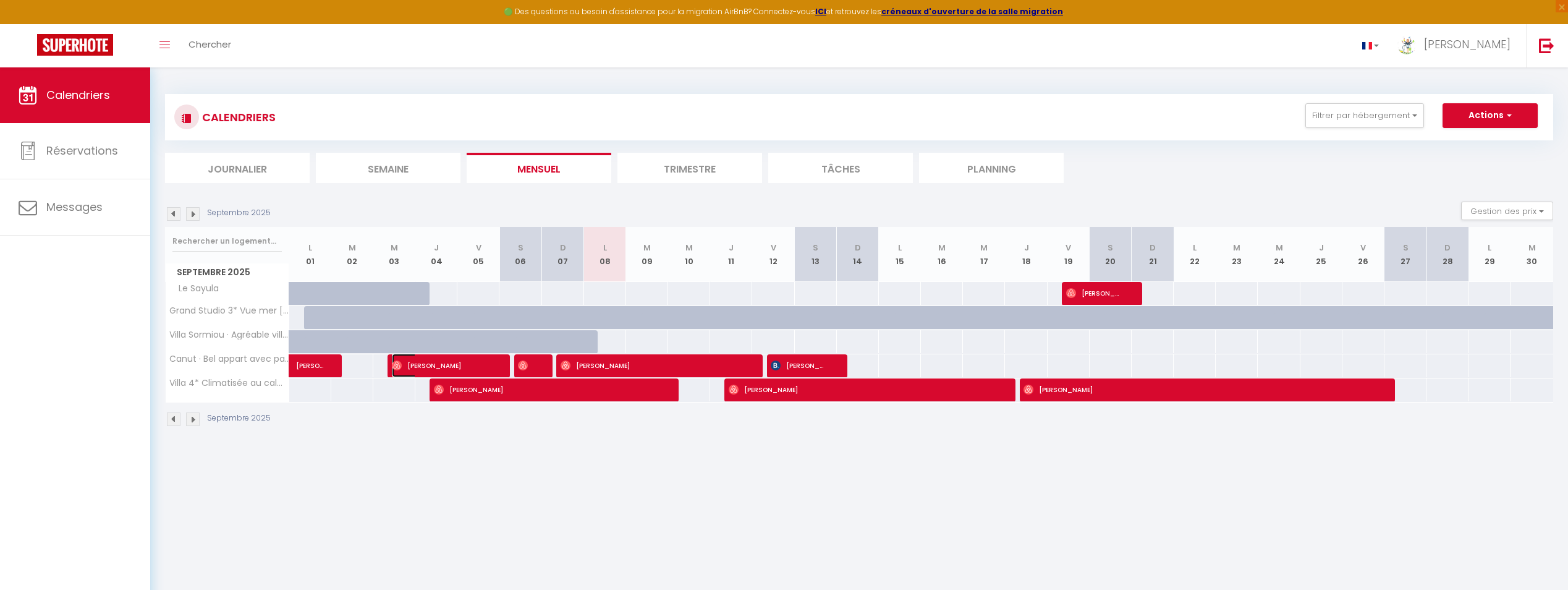
click at [423, 362] on span "[PERSON_NAME]" at bounding box center [440, 365] width 98 height 24
select select "OK"
select select "0"
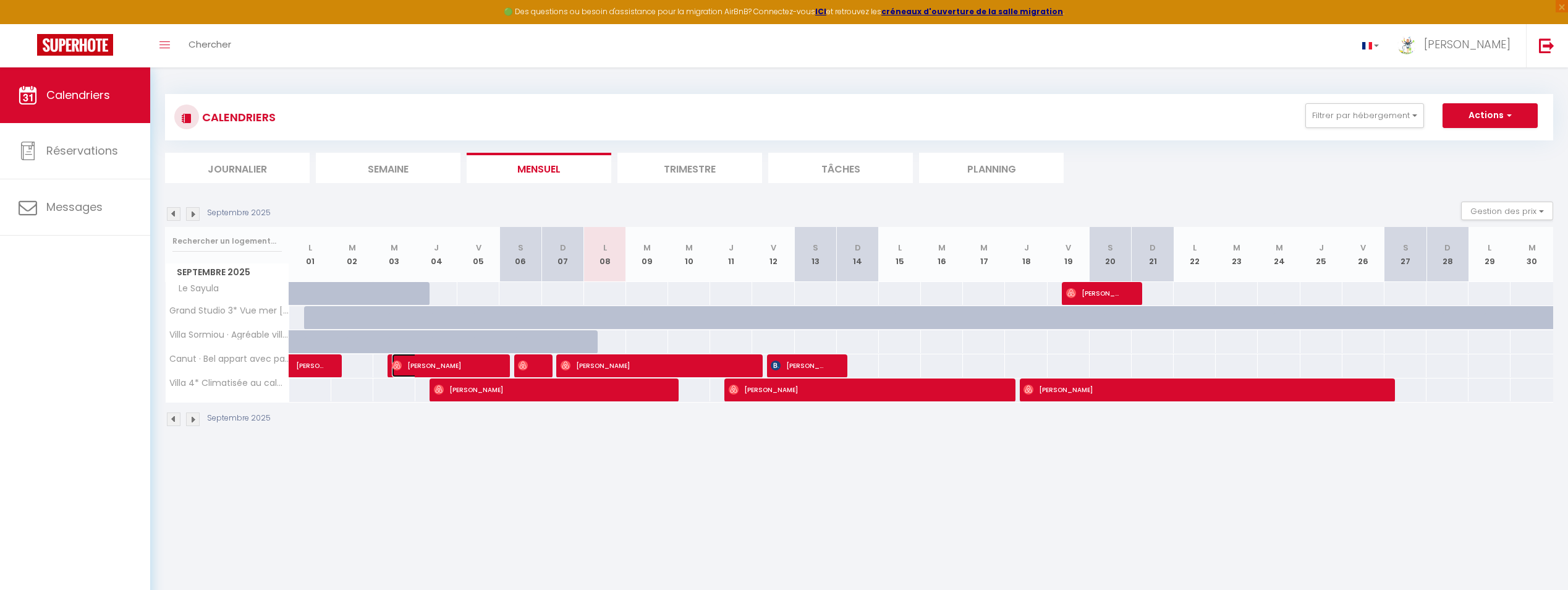
select select "1"
select select
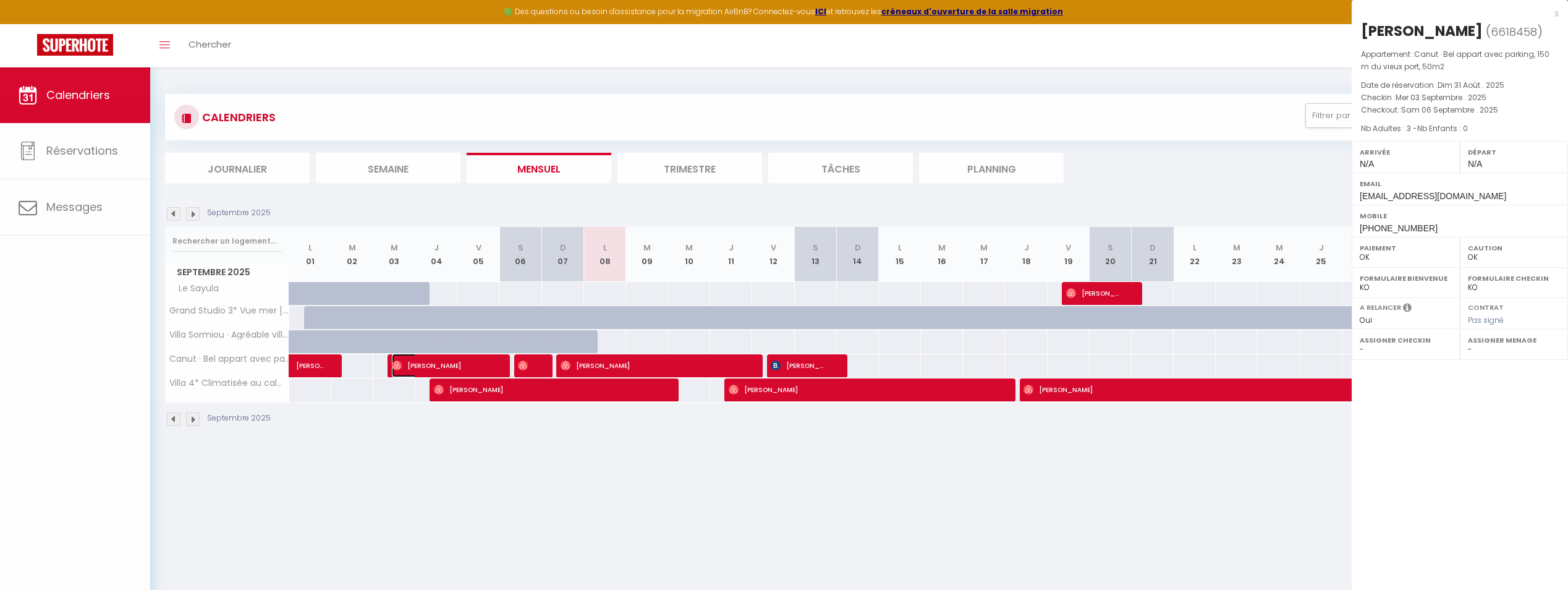
select select "13034"
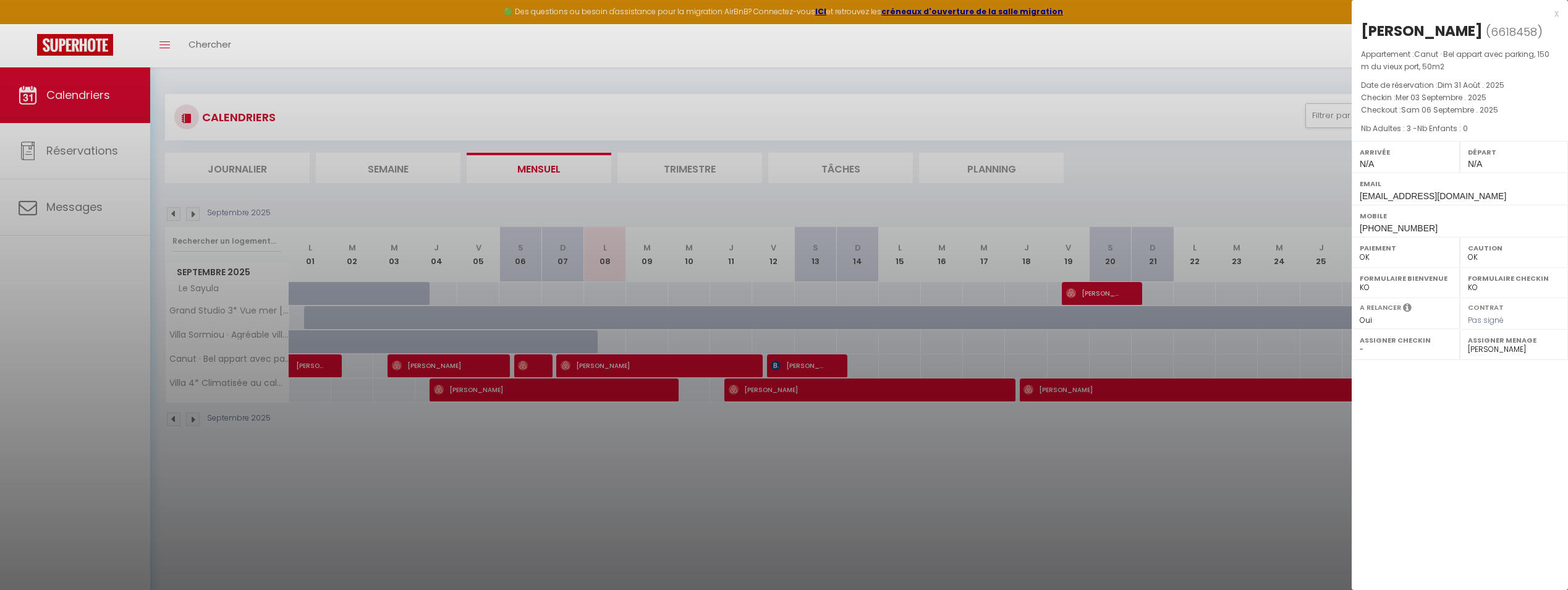
click at [423, 362] on div at bounding box center [784, 295] width 1568 height 590
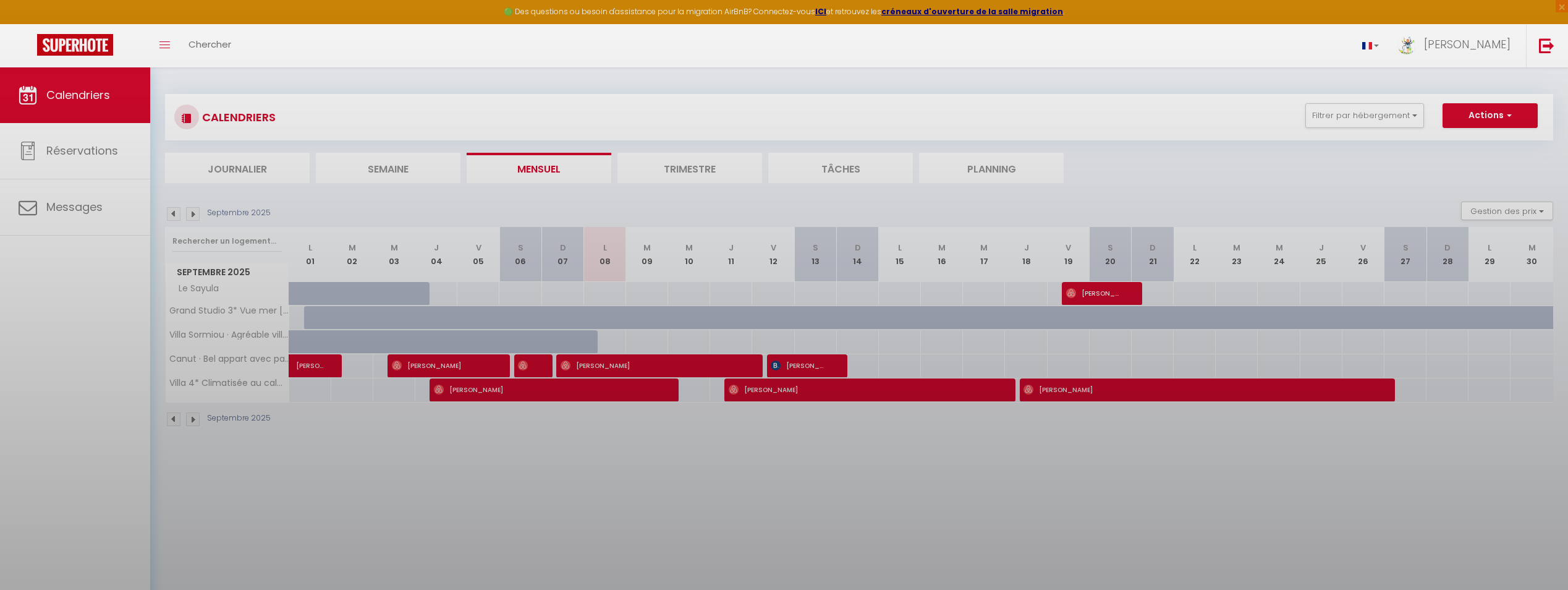
click at [423, 362] on body "🟢 Des questions ou besoin d'assistance pour la migration AirBnB? Connectez-vous…" at bounding box center [784, 362] width 1568 height 590
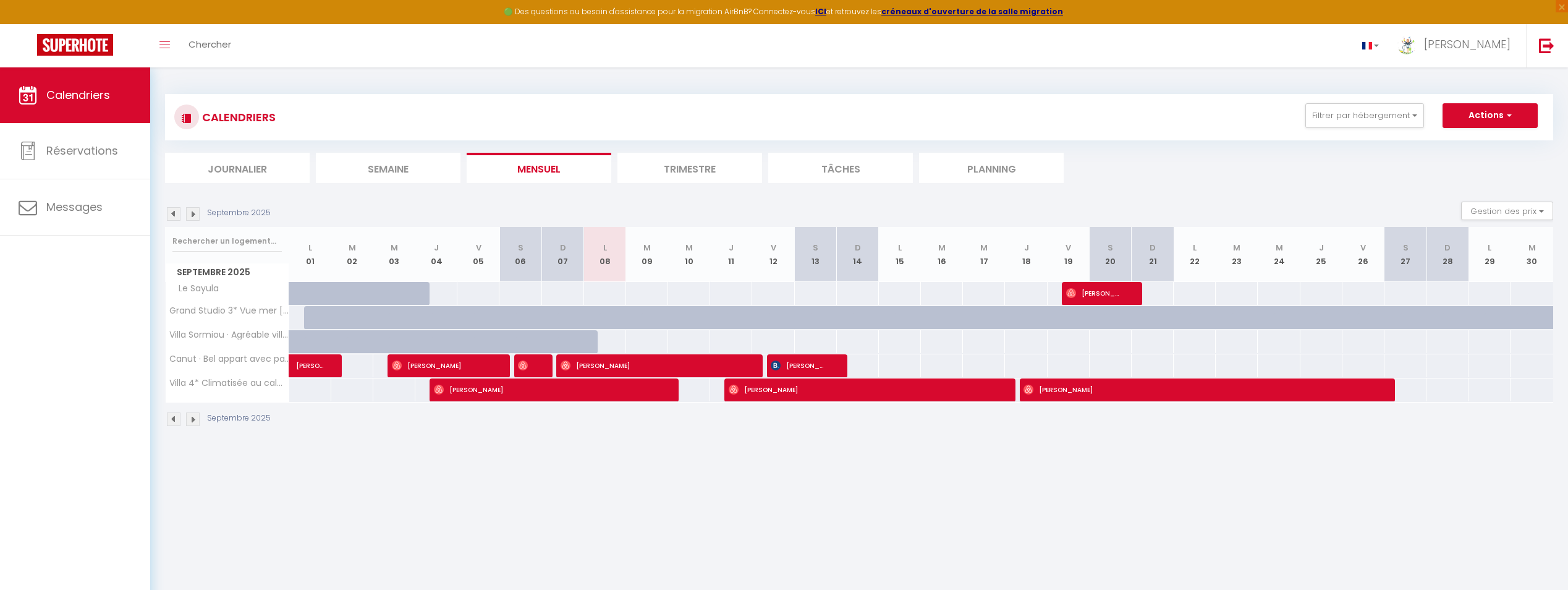
drag, startPoint x: 423, startPoint y: 362, endPoint x: 396, endPoint y: 381, distance: 33.0
click at [396, 381] on div "200" at bounding box center [394, 390] width 43 height 23
click at [396, 370] on img at bounding box center [396, 365] width 10 height 10
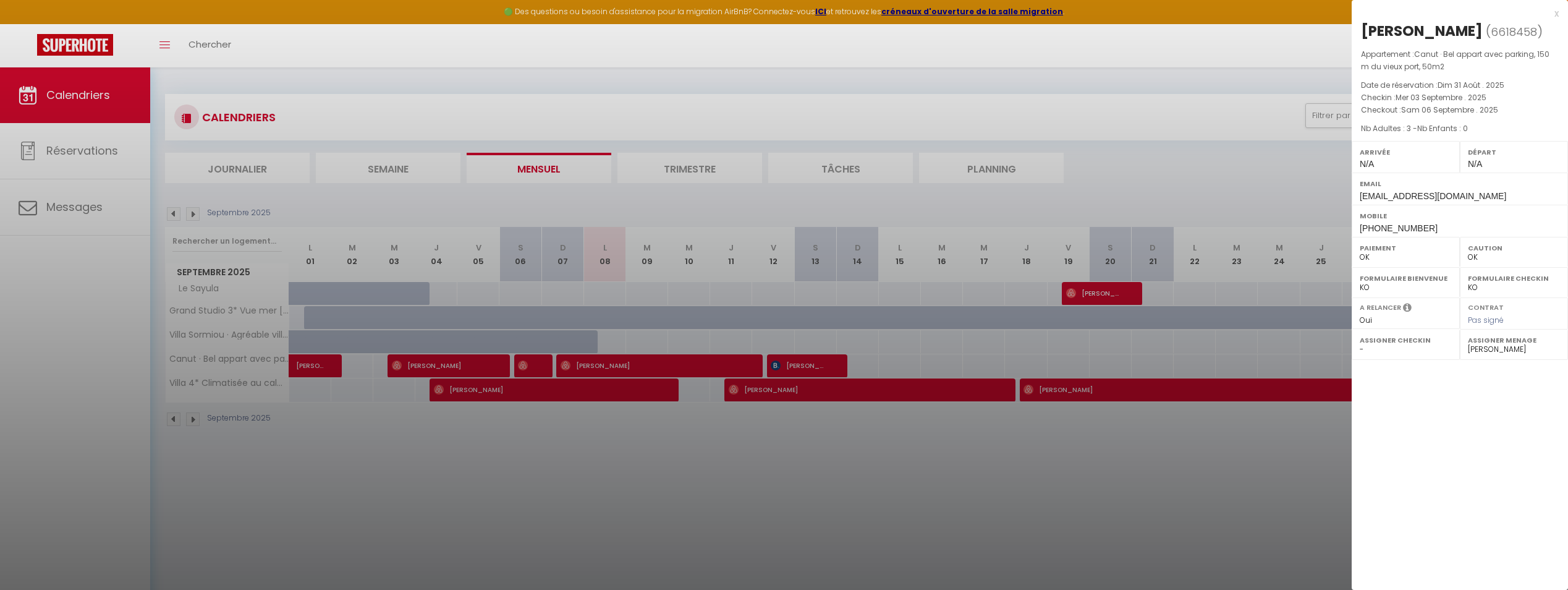
click at [398, 367] on div at bounding box center [784, 295] width 1568 height 590
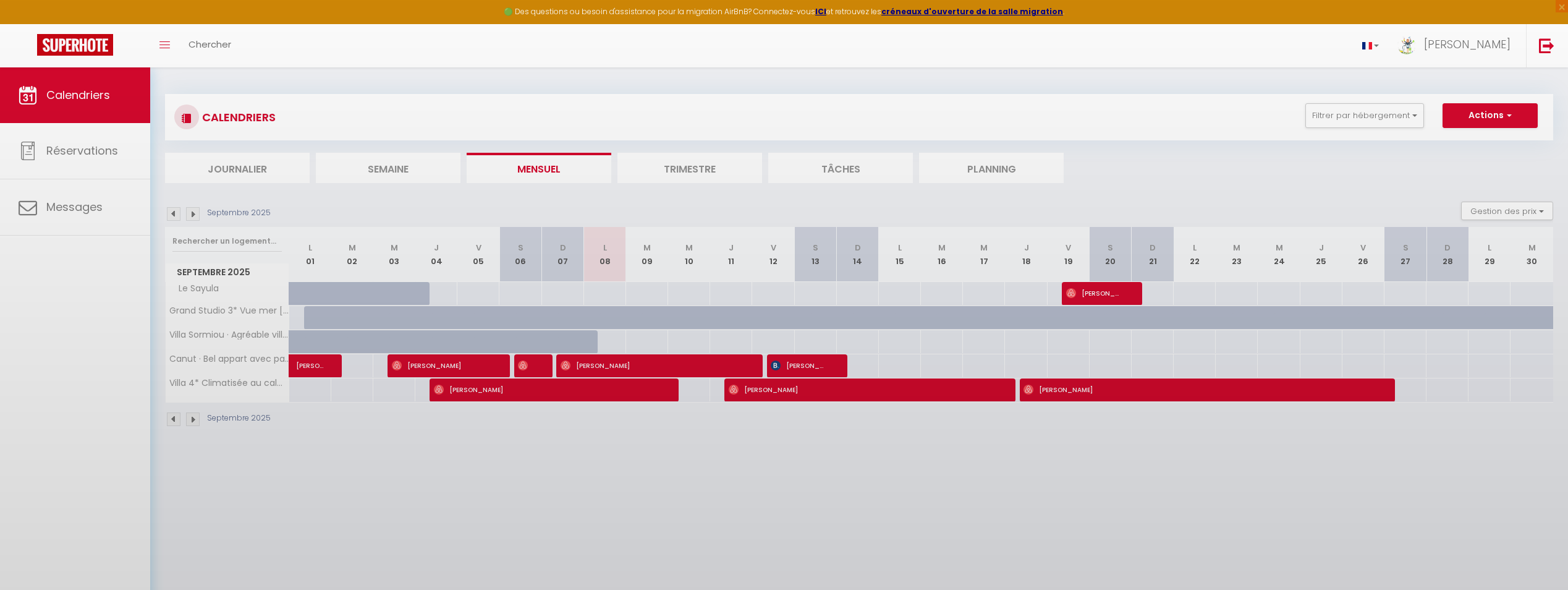
click at [398, 367] on body "🟢 Des questions ou besoin d'assistance pour la migration AirBnB? Connectez-vous…" at bounding box center [784, 362] width 1568 height 590
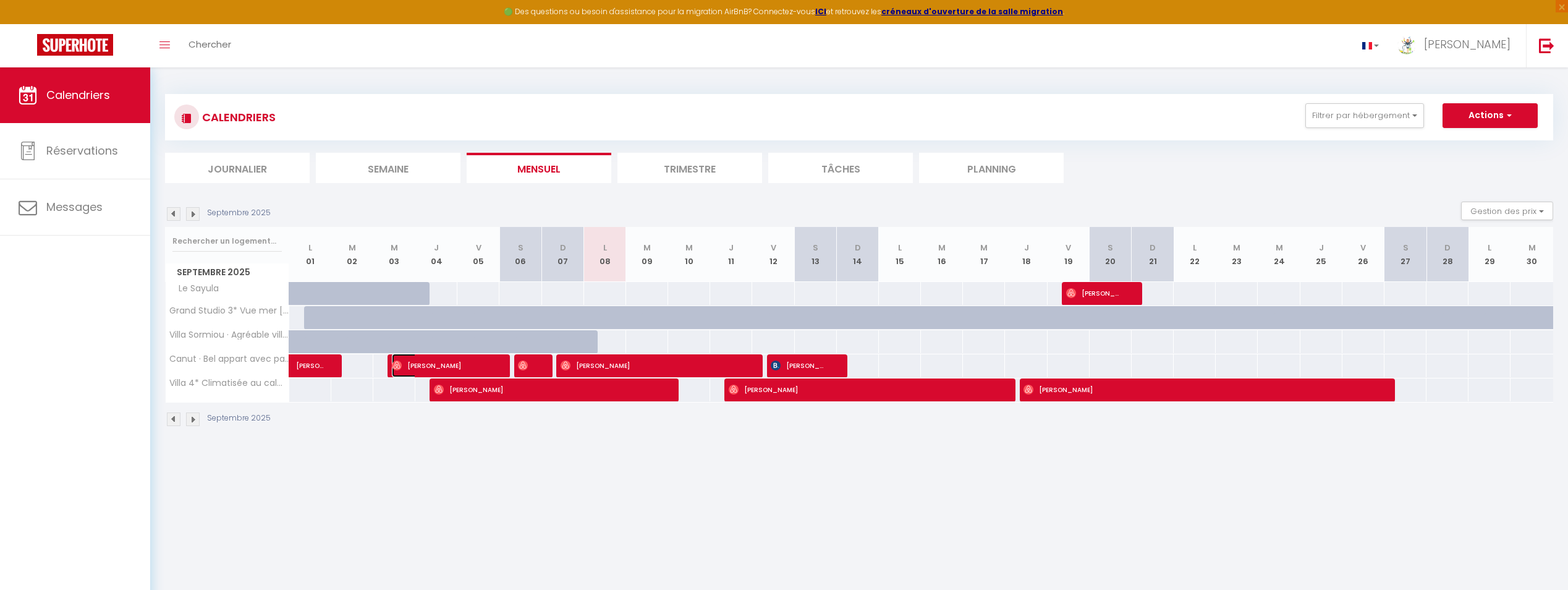
click at [421, 369] on span "[PERSON_NAME]" at bounding box center [440, 365] width 98 height 24
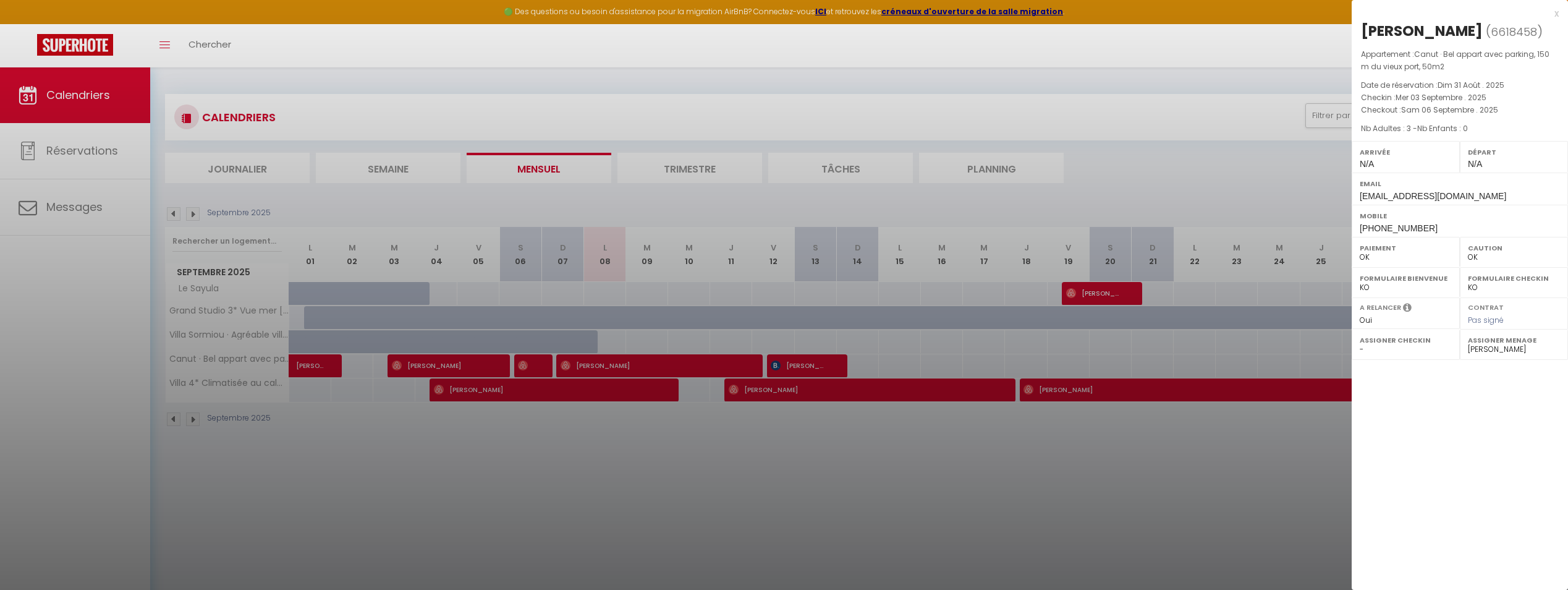
click at [649, 509] on div at bounding box center [784, 295] width 1568 height 590
